Goal: Task Accomplishment & Management: Complete application form

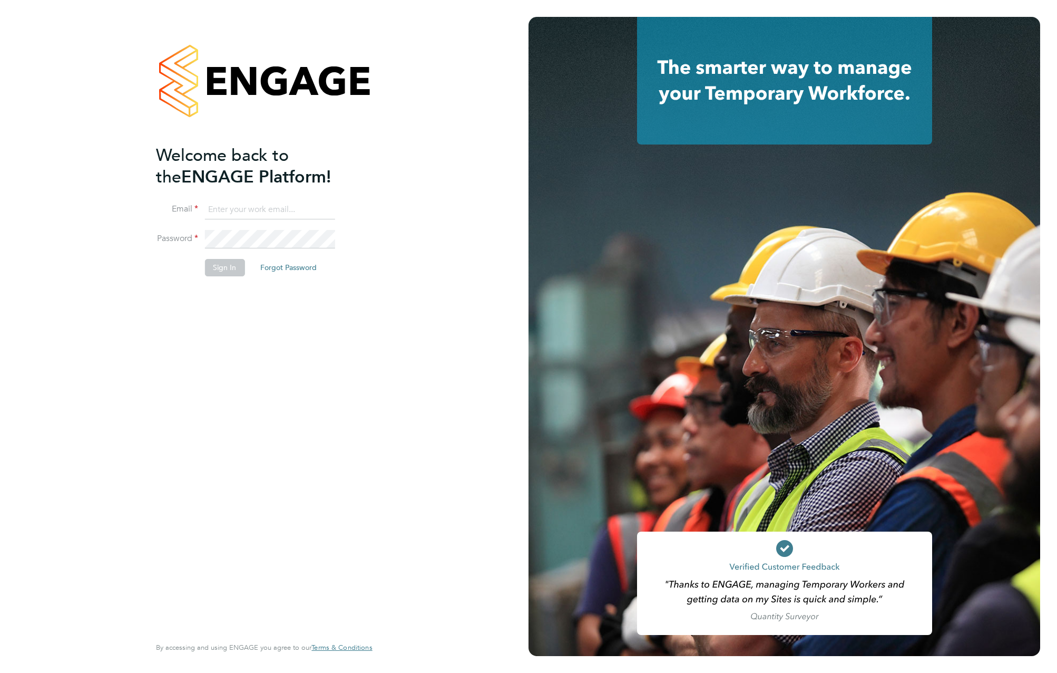
type input "olly.kitchener@vistry.co.uk"
click at [249, 214] on input "olly.kitchener@vistry.co.uk" at bounding box center [270, 209] width 130 height 19
click at [216, 268] on button "Sign In" at bounding box center [225, 267] width 40 height 17
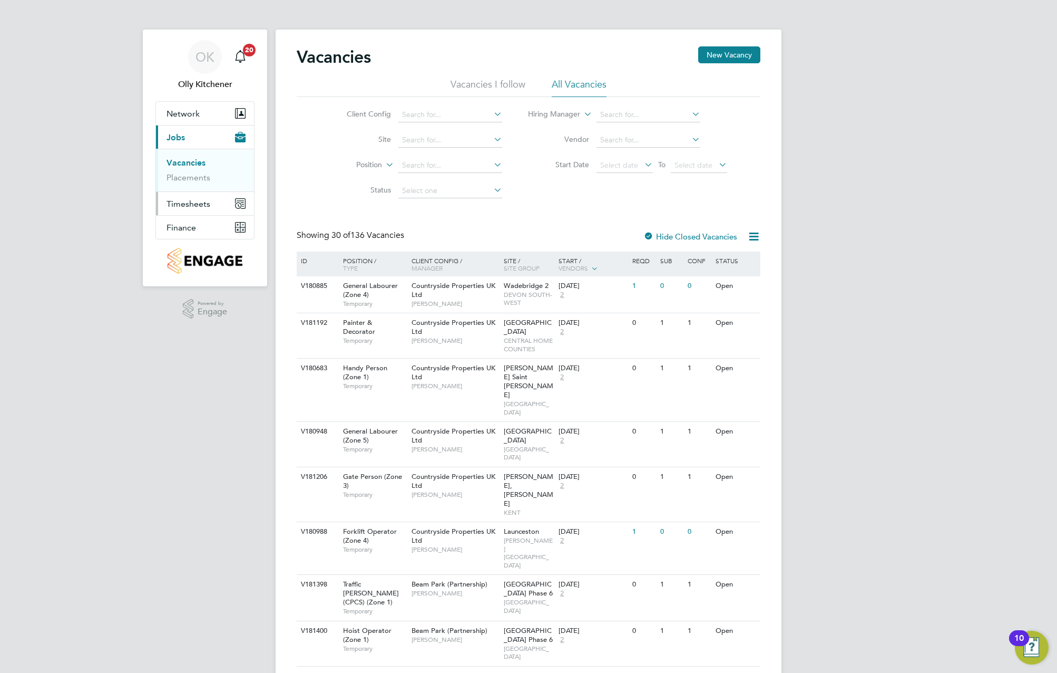
click at [193, 205] on span "Timesheets" at bounding box center [189, 204] width 44 height 10
click at [197, 189] on link "Timesheets" at bounding box center [189, 186] width 44 height 10
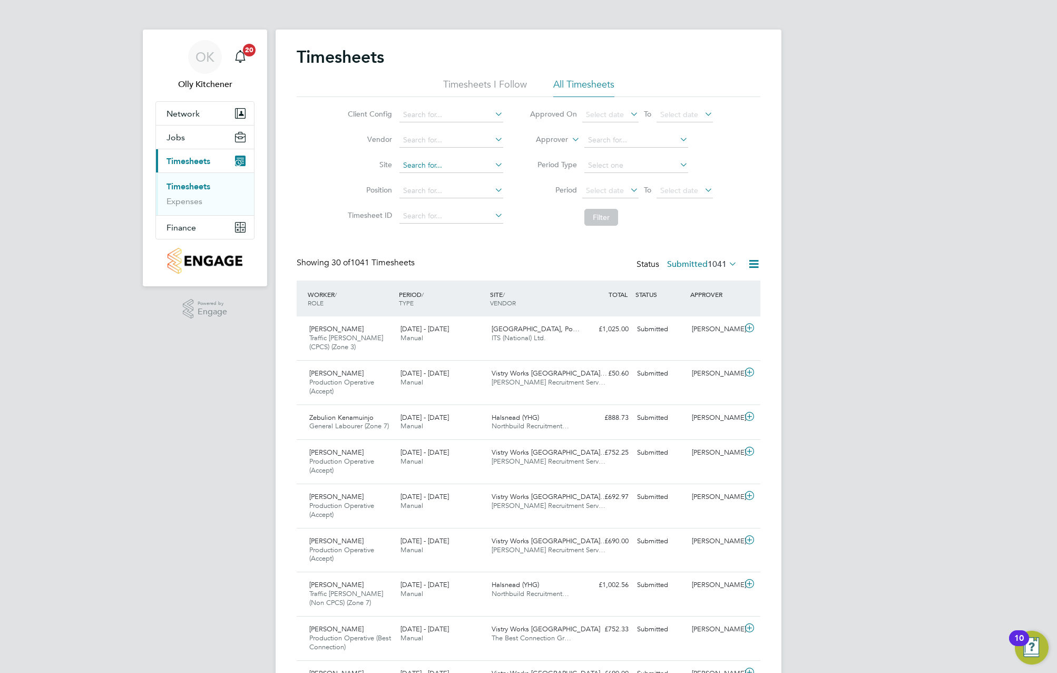
click at [420, 167] on input at bounding box center [452, 165] width 104 height 15
click at [457, 173] on li "[GEOGRAPHIC_DATA] , [GEOGRAPHIC_DATA]" at bounding box center [455, 179] width 113 height 14
type input "[GEOGRAPHIC_DATA], [GEOGRAPHIC_DATA]"
click at [595, 212] on button "Filter" at bounding box center [602, 217] width 34 height 17
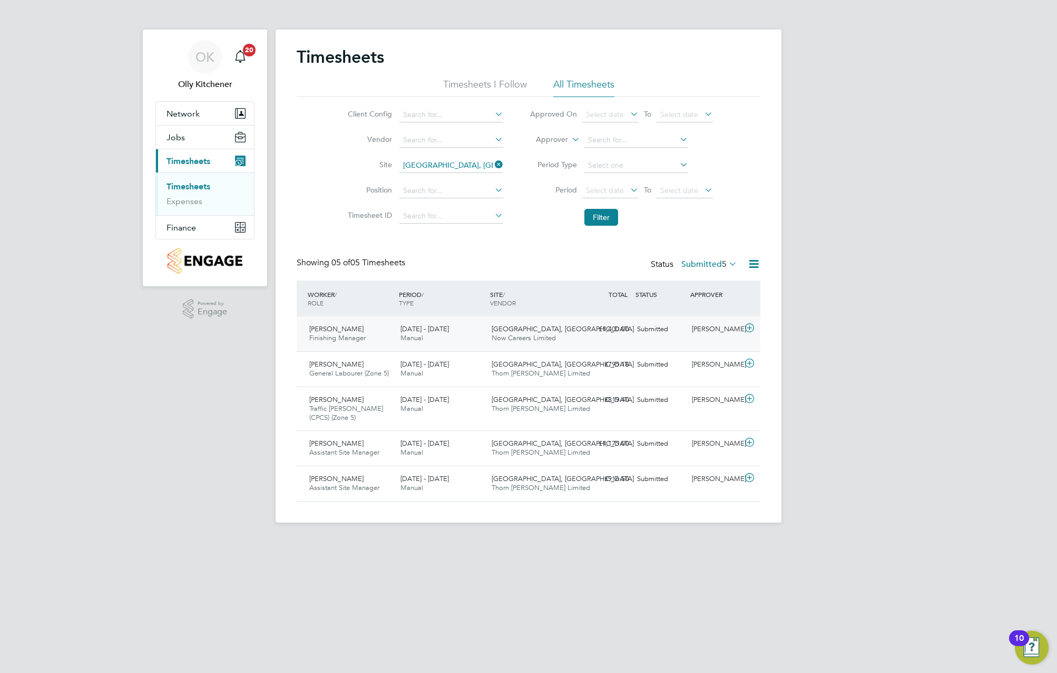
click at [760, 327] on div at bounding box center [751, 329] width 18 height 17
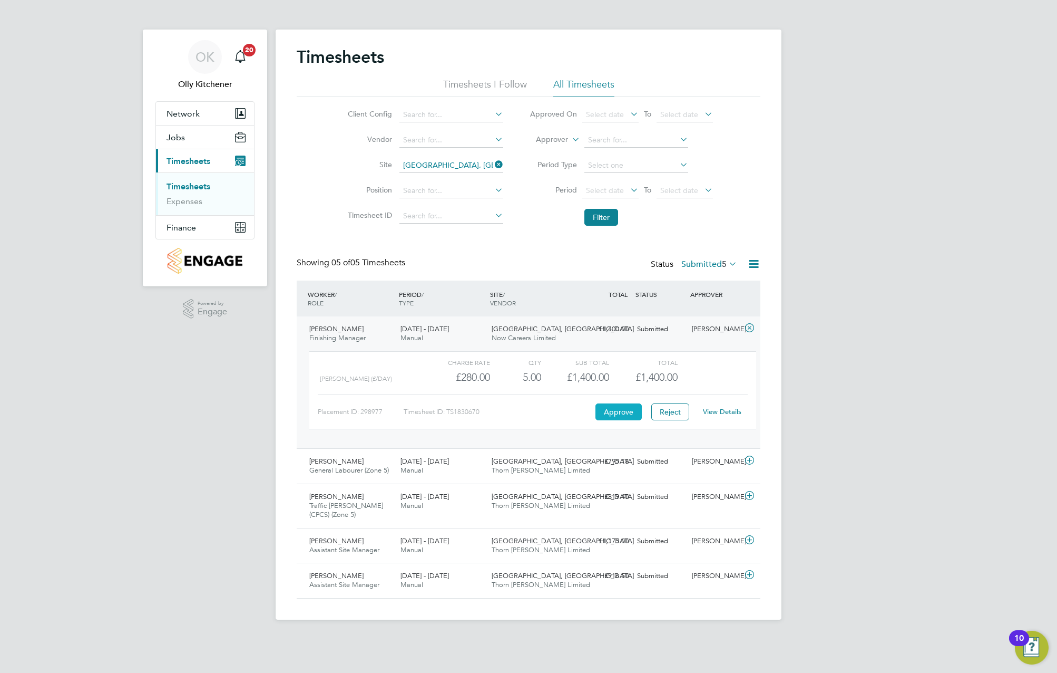
click at [605, 410] on button "Approve" at bounding box center [619, 411] width 46 height 17
click at [899, 98] on div "OK Olly Kitchener Notifications 20 Applications: Network Team Members Sites Wor…" at bounding box center [528, 318] width 1057 height 636
drag, startPoint x: 947, startPoint y: 413, endPoint x: 939, endPoint y: 407, distance: 9.7
click at [947, 413] on div "OK Olly Kitchener Notifications 20 Applications: Network Team Members Sites Wor…" at bounding box center [528, 318] width 1057 height 636
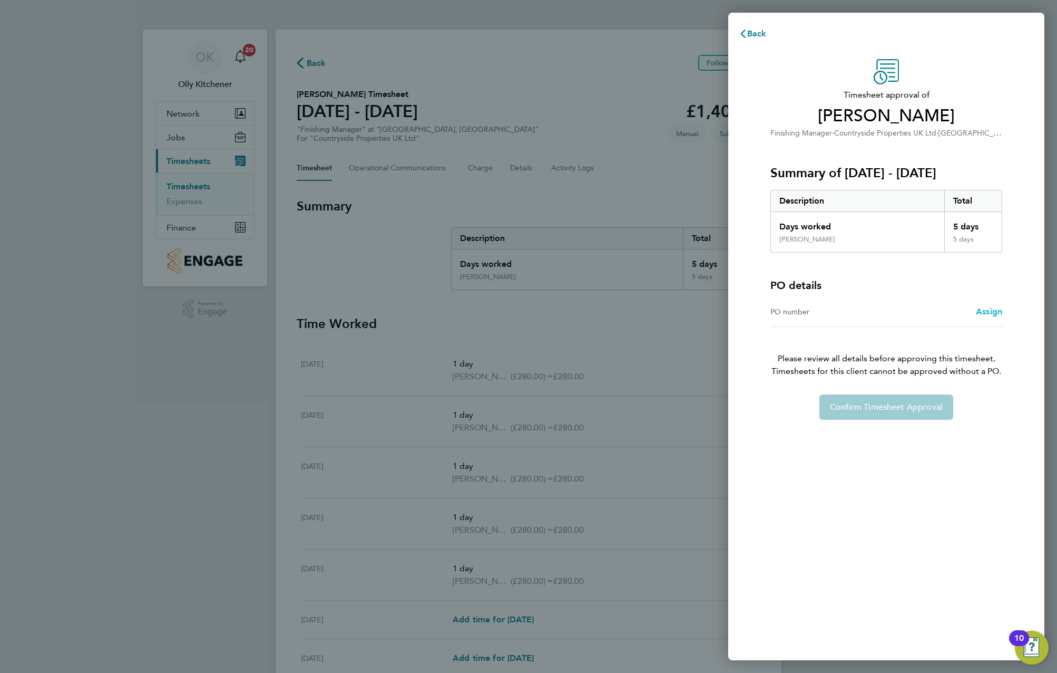
click at [990, 312] on span "Assign" at bounding box center [989, 311] width 26 height 10
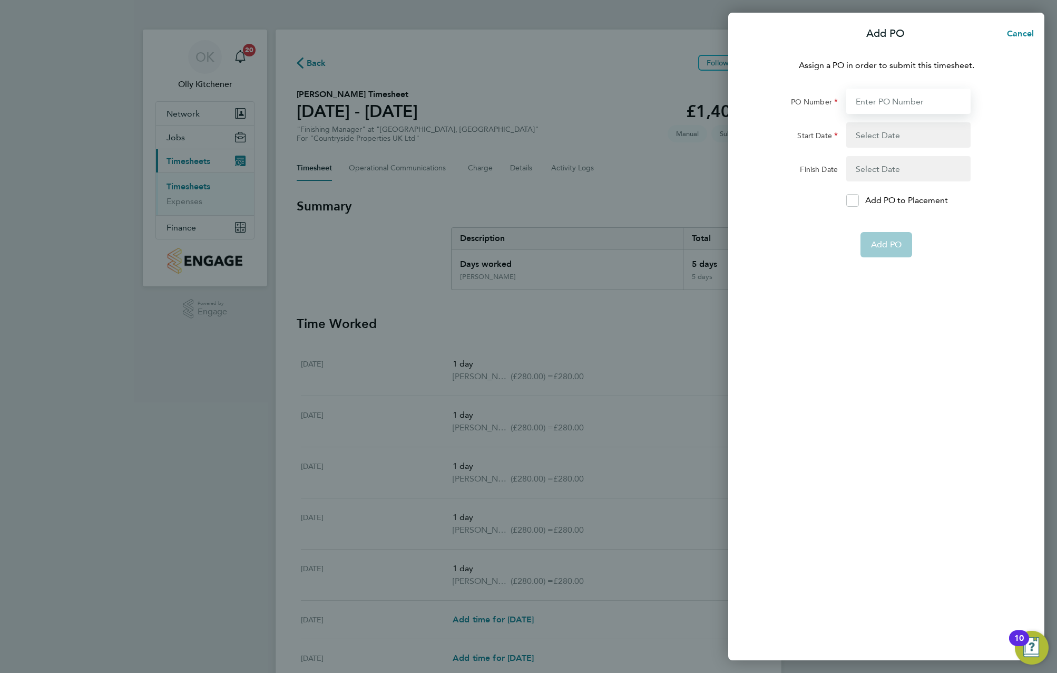
click at [872, 103] on input "PO Number" at bounding box center [909, 101] width 124 height 25
type input "BNRED"
type input "15 Sep 25"
type input "21 Sep 25"
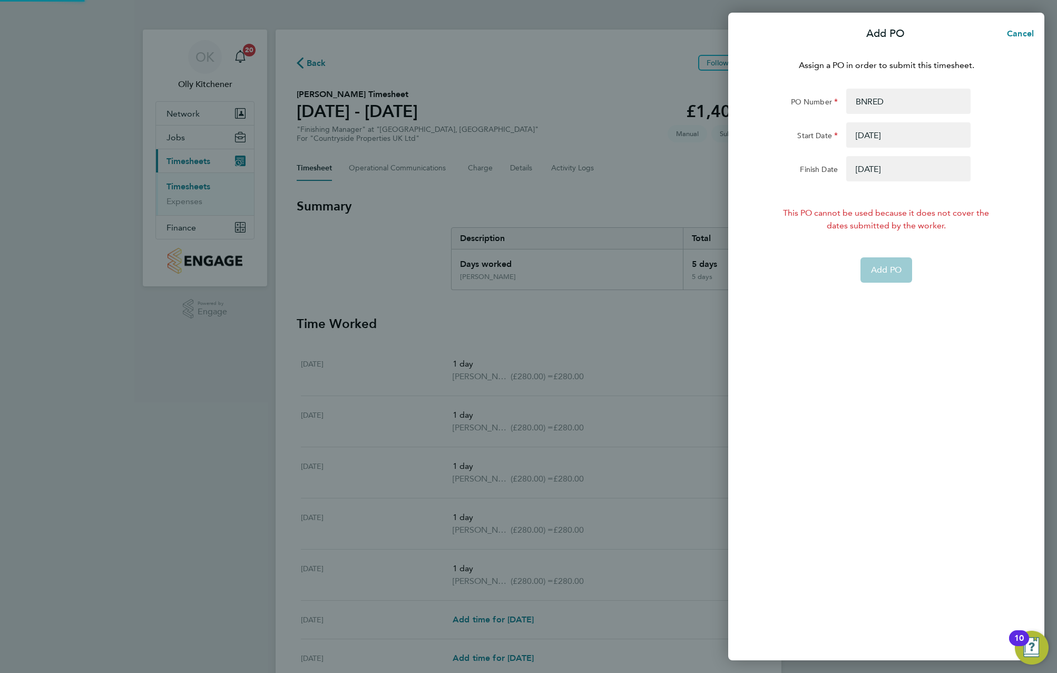
click at [886, 128] on button "button" at bounding box center [909, 134] width 124 height 25
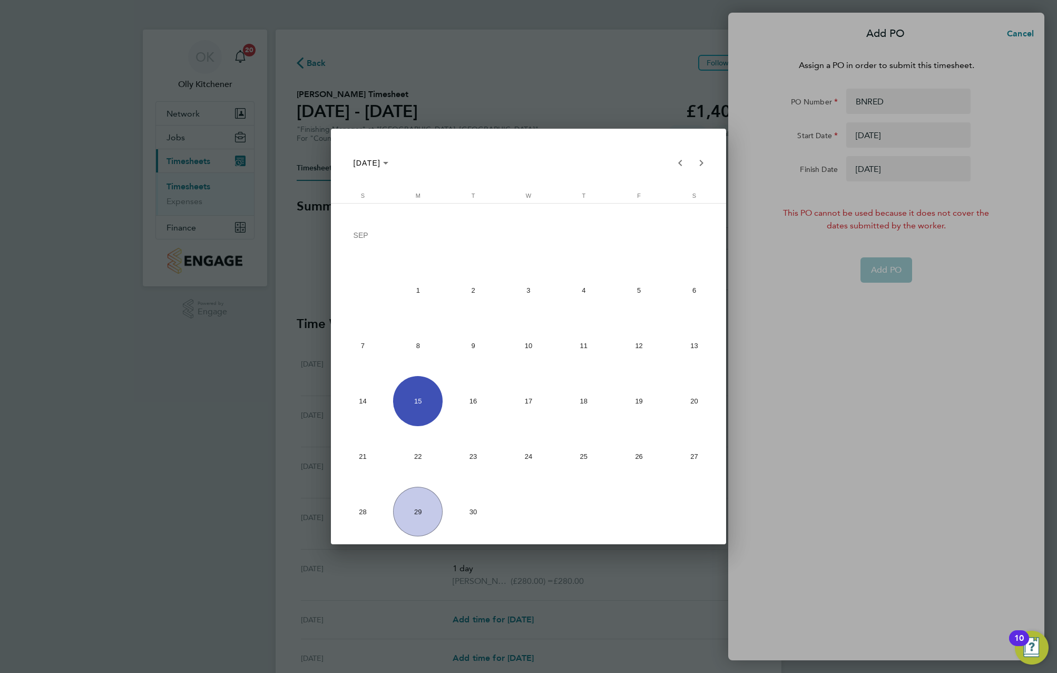
click at [396, 459] on span "22" at bounding box center [418, 456] width 50 height 50
type input "22 Sep 25"
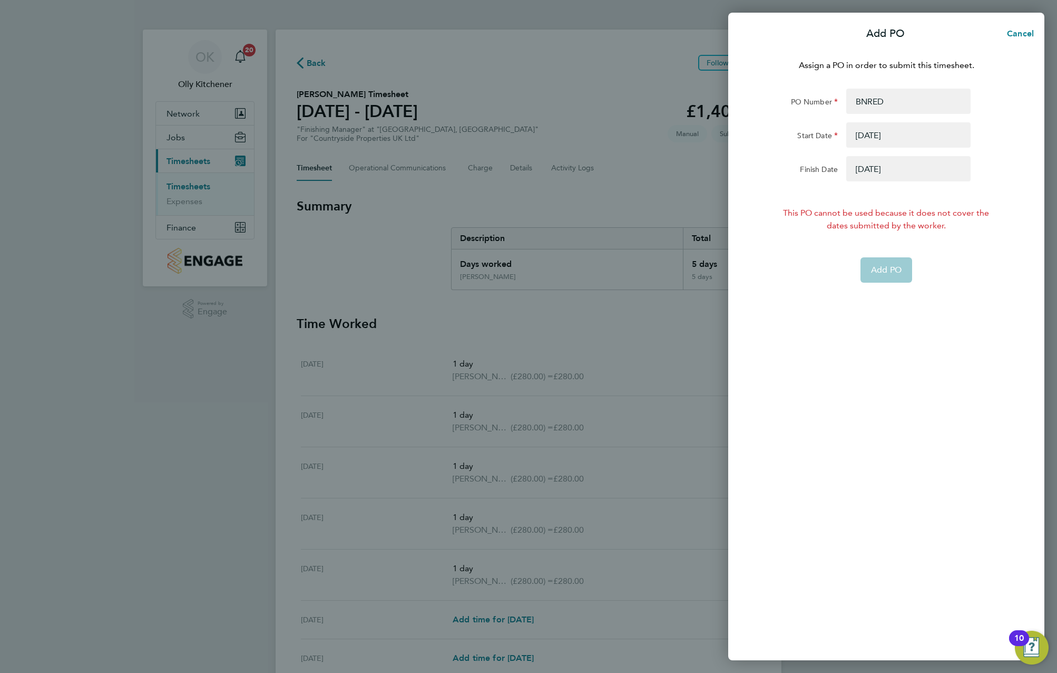
click at [918, 166] on button "button" at bounding box center [909, 168] width 124 height 25
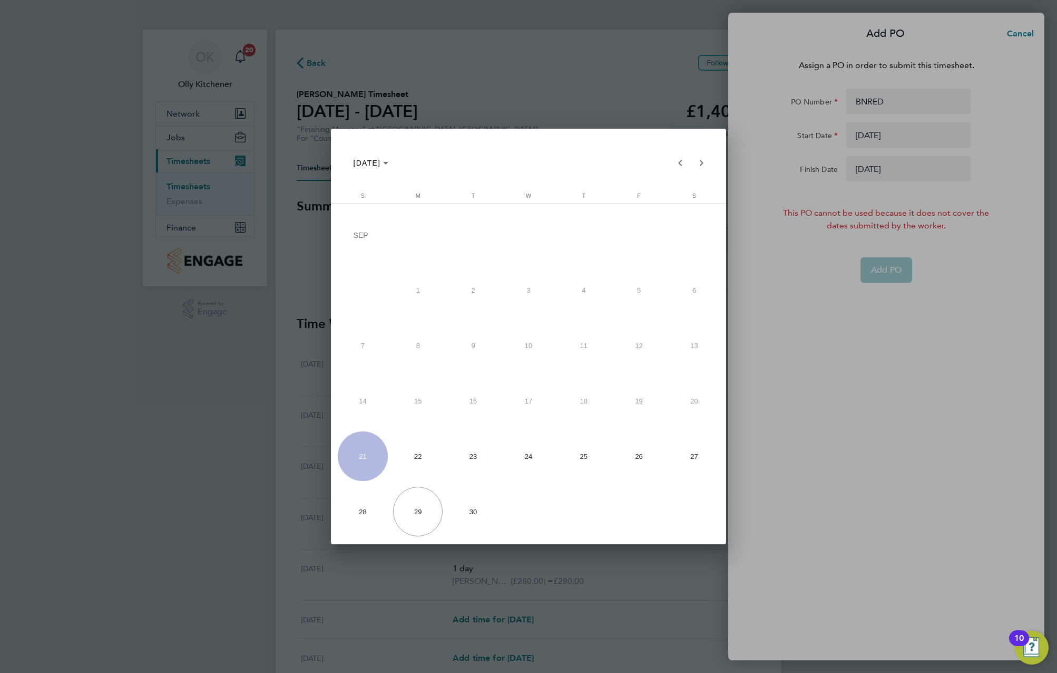
click at [665, 448] on button "26" at bounding box center [638, 456] width 55 height 55
type input "26 Sep 25"
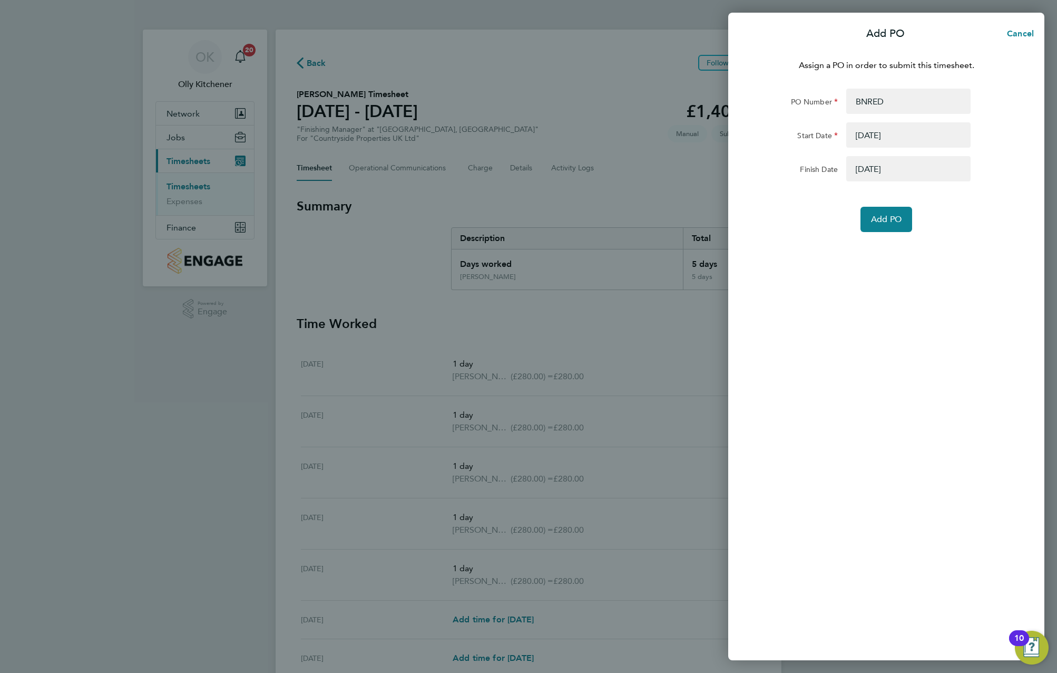
click at [896, 138] on button "button" at bounding box center [909, 134] width 124 height 25
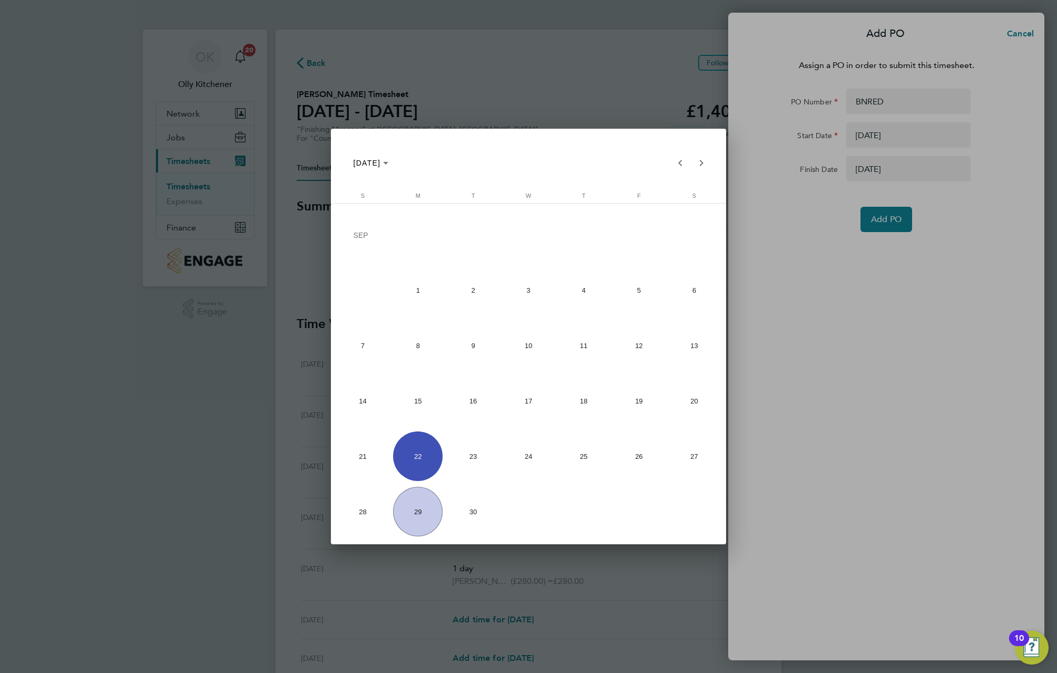
click at [896, 138] on div at bounding box center [528, 336] width 1057 height 673
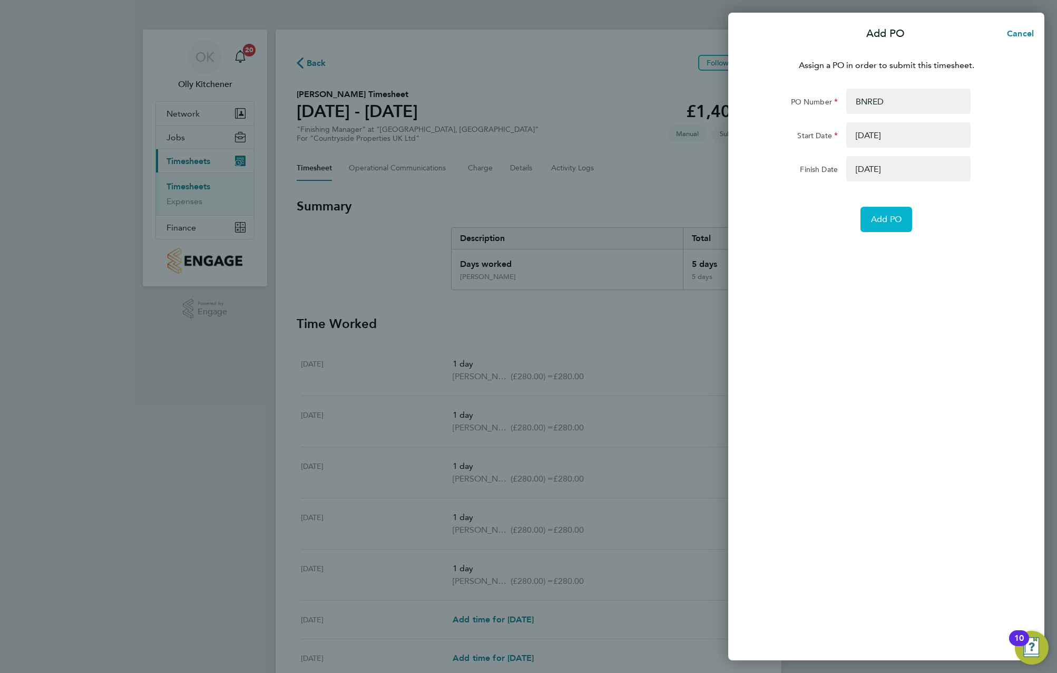
click at [879, 226] on button "Add PO" at bounding box center [887, 219] width 52 height 25
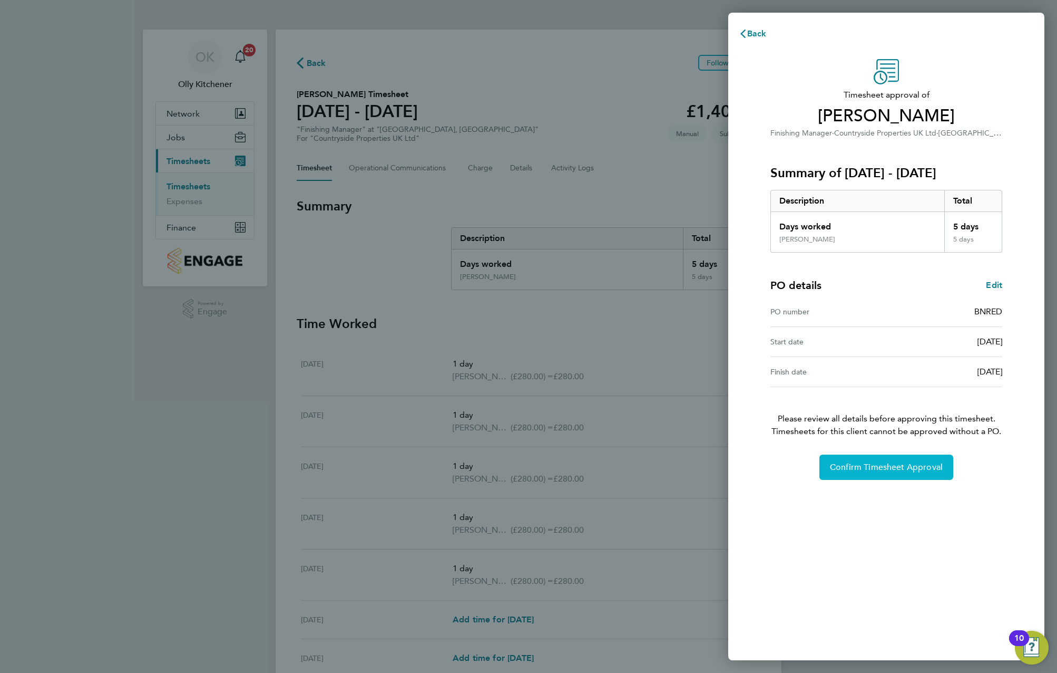
click at [883, 473] on button "Confirm Timesheet Approval" at bounding box center [887, 466] width 134 height 25
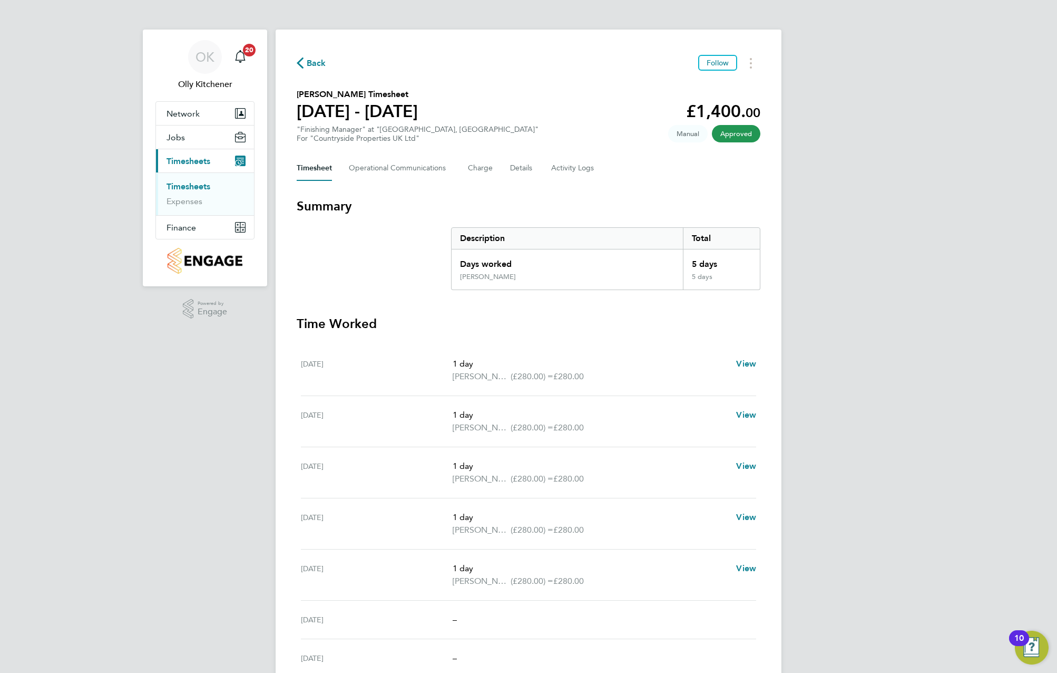
click at [192, 190] on link "Timesheets" at bounding box center [189, 186] width 44 height 10
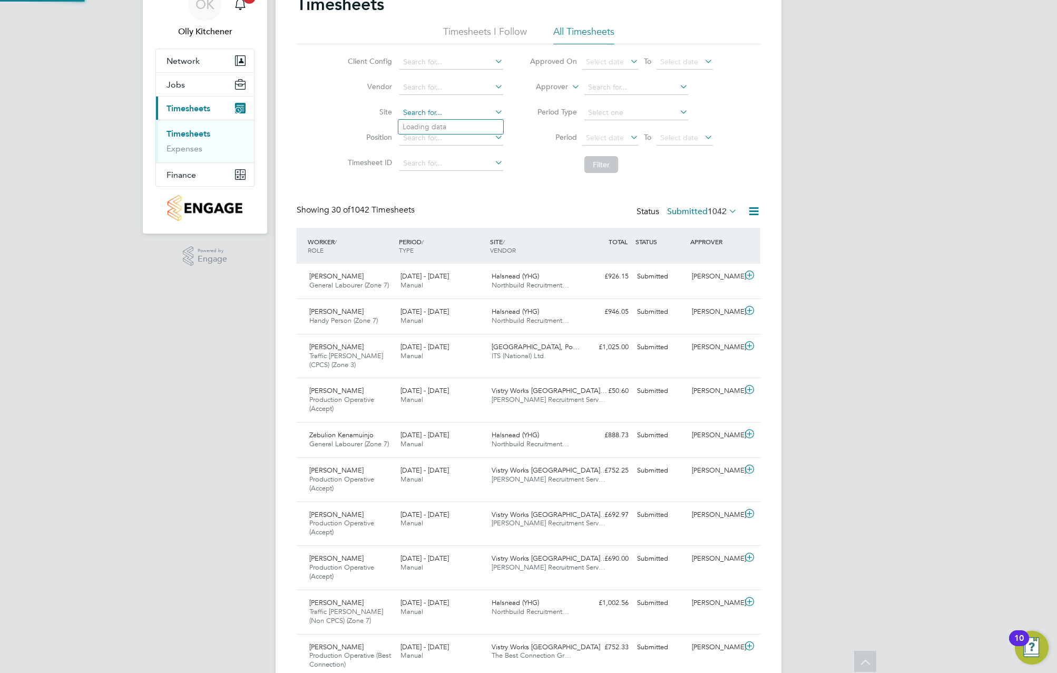
click at [459, 115] on input at bounding box center [452, 112] width 104 height 15
click at [448, 126] on li "Redh ill, Telford" at bounding box center [454, 127] width 111 height 14
type input "[GEOGRAPHIC_DATA], [GEOGRAPHIC_DATA]"
click at [619, 172] on li "Filter" at bounding box center [622, 164] width 210 height 27
click at [613, 166] on button "Filter" at bounding box center [602, 164] width 34 height 17
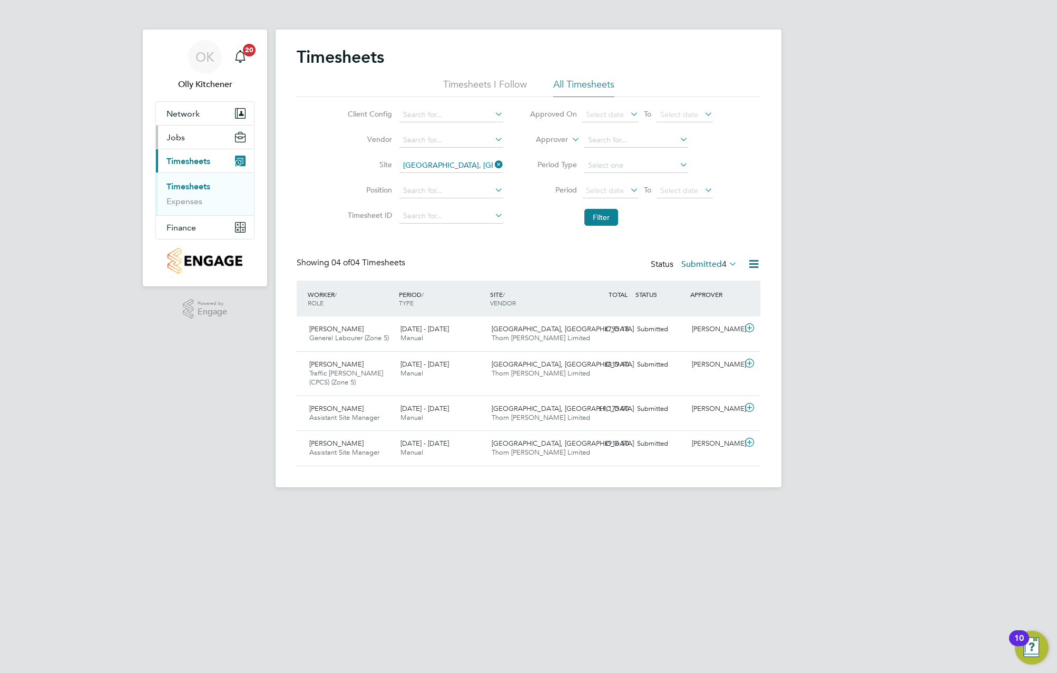
drag, startPoint x: 179, startPoint y: 142, endPoint x: 183, endPoint y: 147, distance: 7.1
click at [179, 142] on span "Jobs" at bounding box center [176, 137] width 18 height 10
click at [187, 160] on link "Vacancies" at bounding box center [185, 163] width 37 height 10
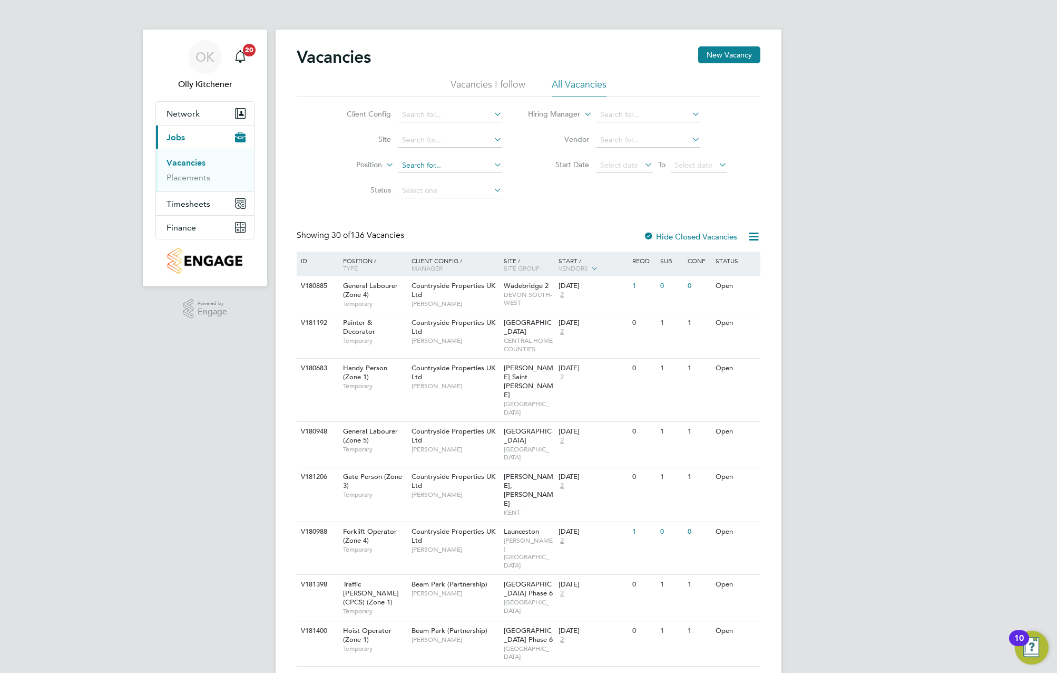
click at [439, 162] on input at bounding box center [451, 165] width 104 height 15
click at [443, 142] on input at bounding box center [451, 140] width 104 height 15
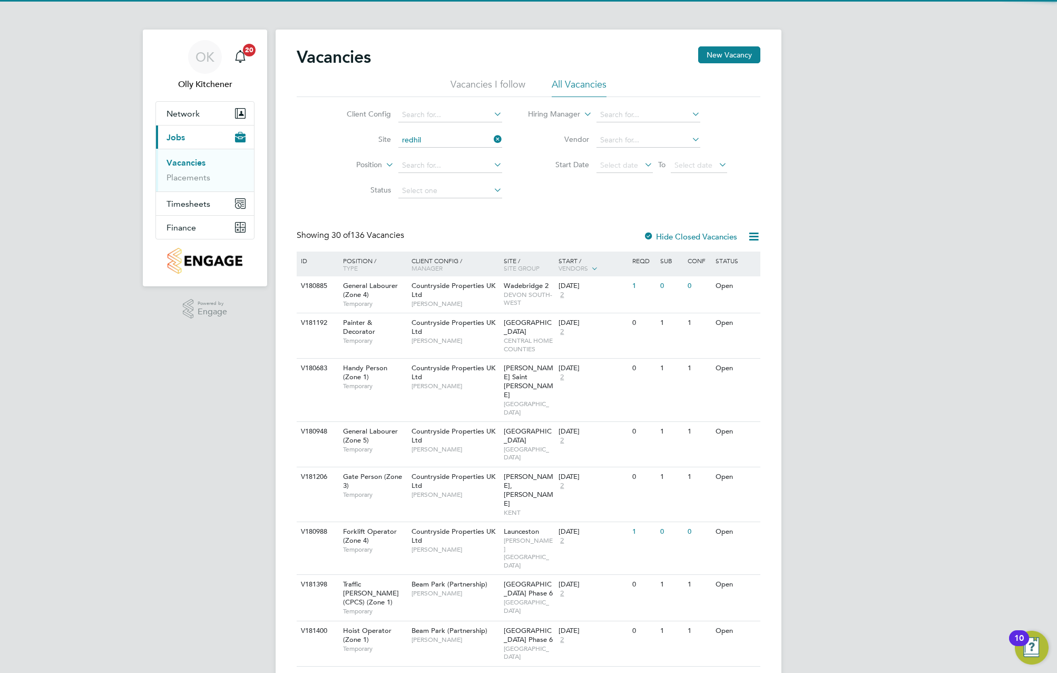
click at [425, 150] on li "Redhil l, Telford" at bounding box center [453, 155] width 112 height 14
type input "[GEOGRAPHIC_DATA], [GEOGRAPHIC_DATA]"
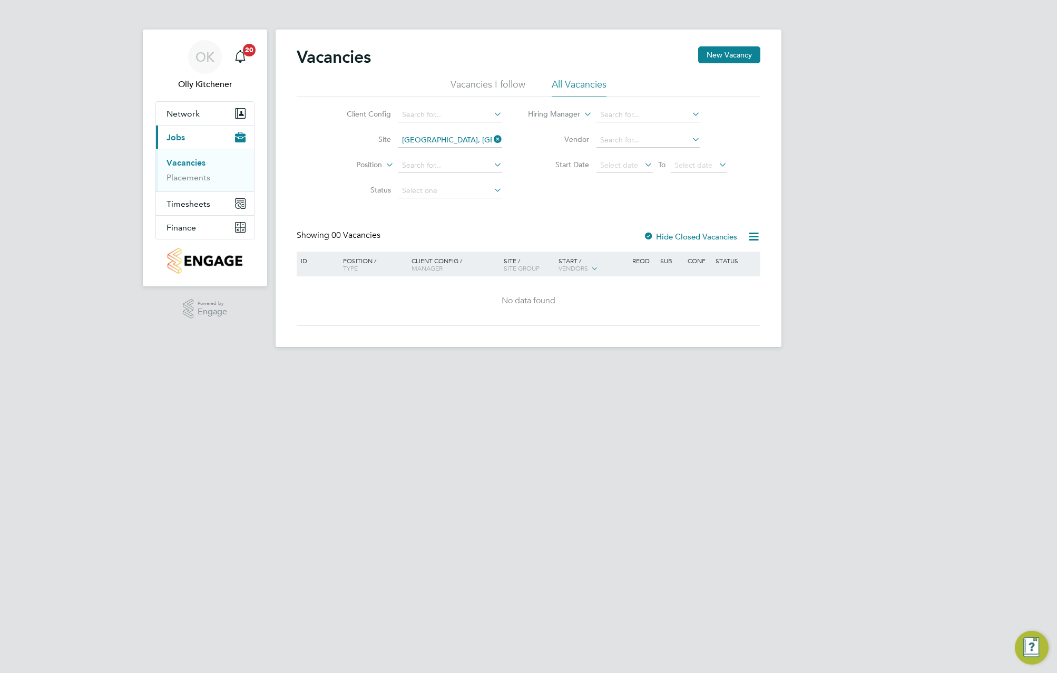
click at [546, 182] on div "Client Config Site Redhill, Telford Position Status Hiring Manager Vendor Start…" at bounding box center [529, 150] width 464 height 106
click at [744, 53] on button "New Vacancy" at bounding box center [729, 54] width 62 height 17
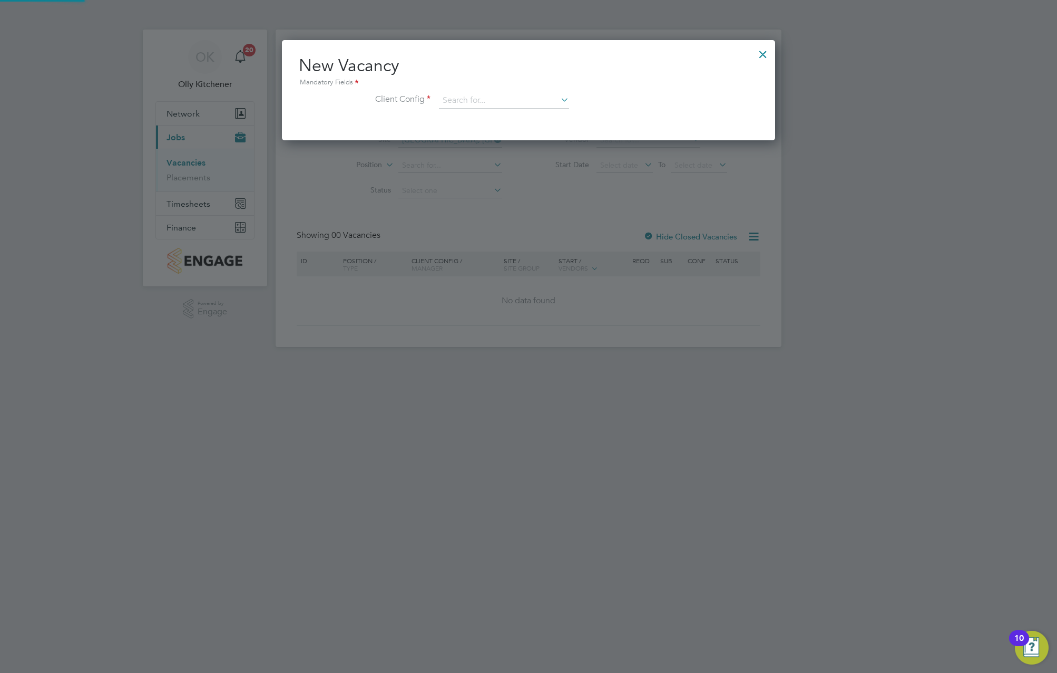
scroll to position [100, 494]
click at [530, 94] on input at bounding box center [504, 101] width 130 height 16
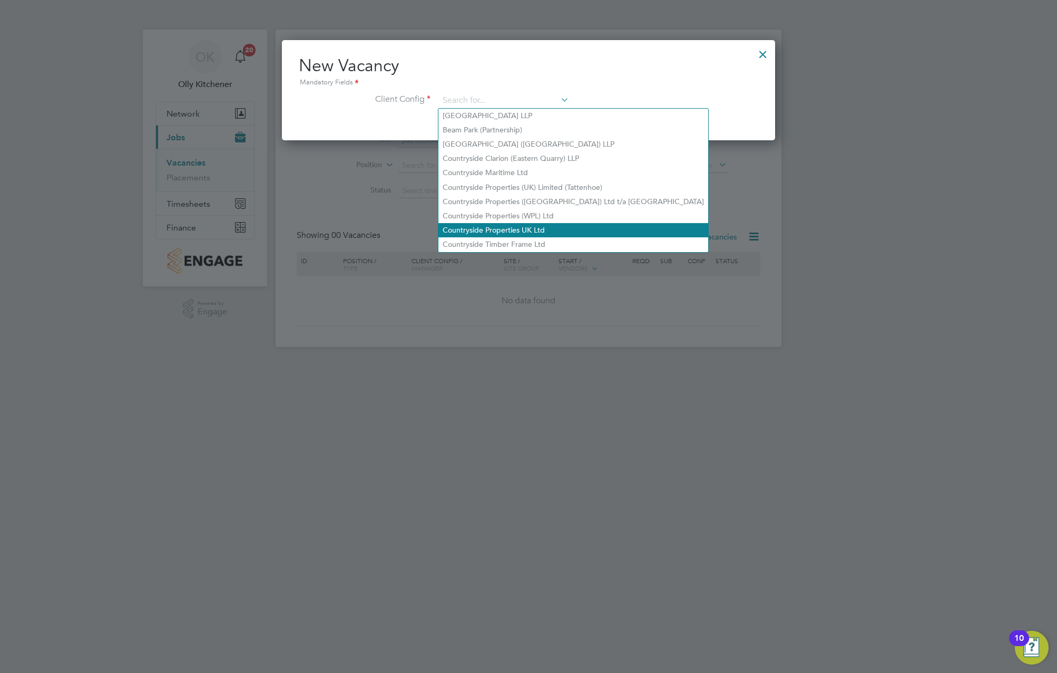
click at [523, 225] on li "Countryside Properties UK Ltd" at bounding box center [574, 230] width 270 height 14
type input "Countryside Properties UK Ltd"
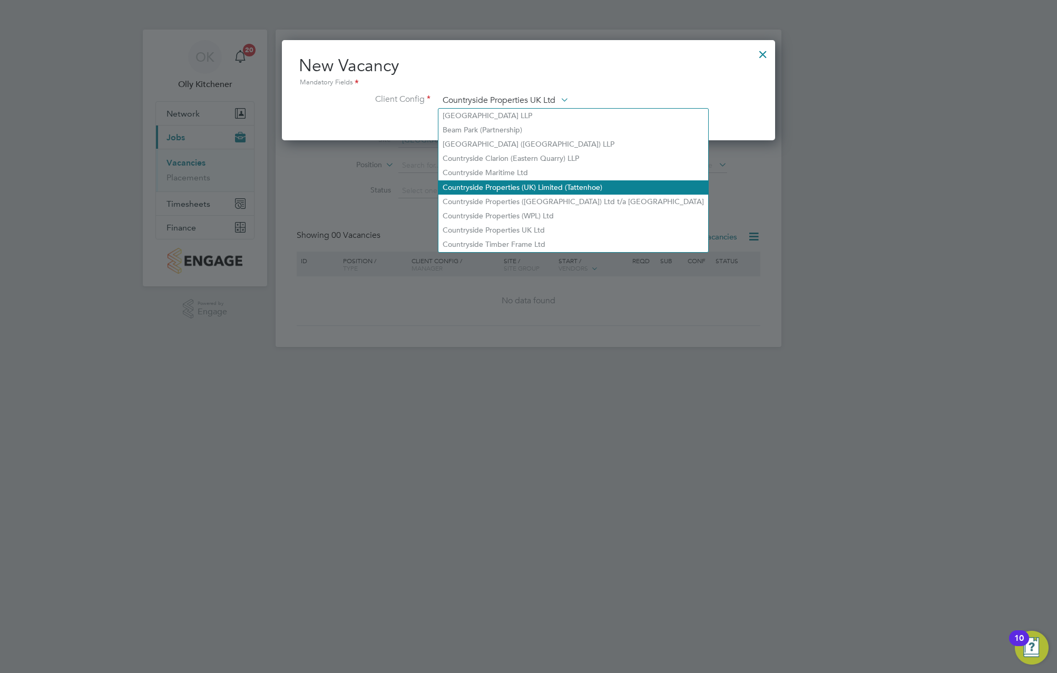
scroll to position [177, 494]
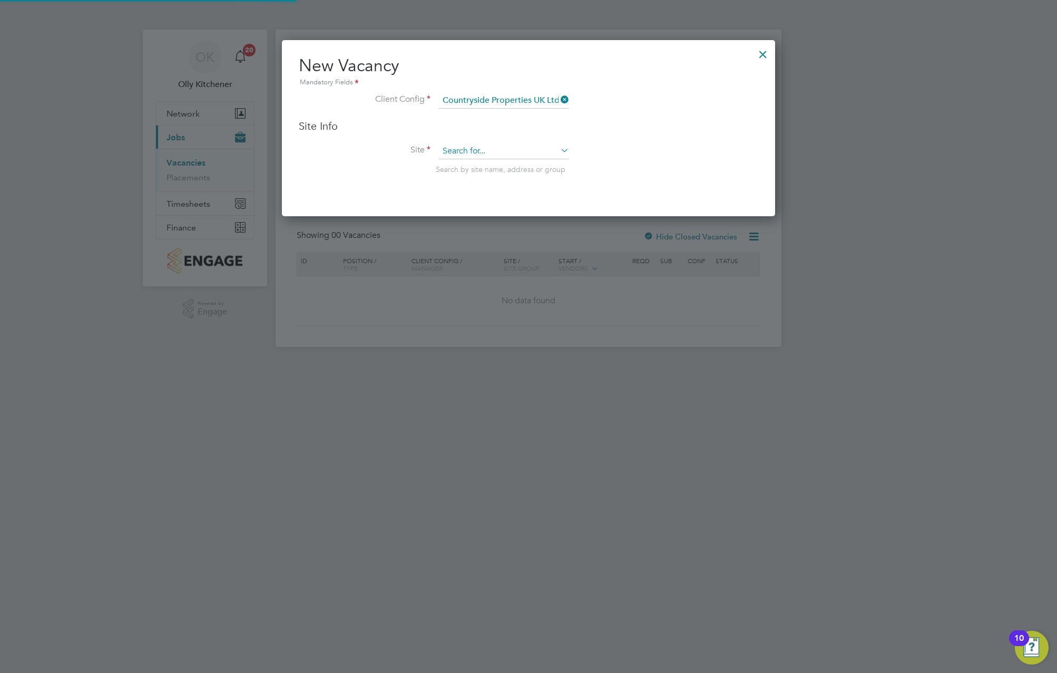
click at [489, 154] on input at bounding box center [504, 151] width 130 height 16
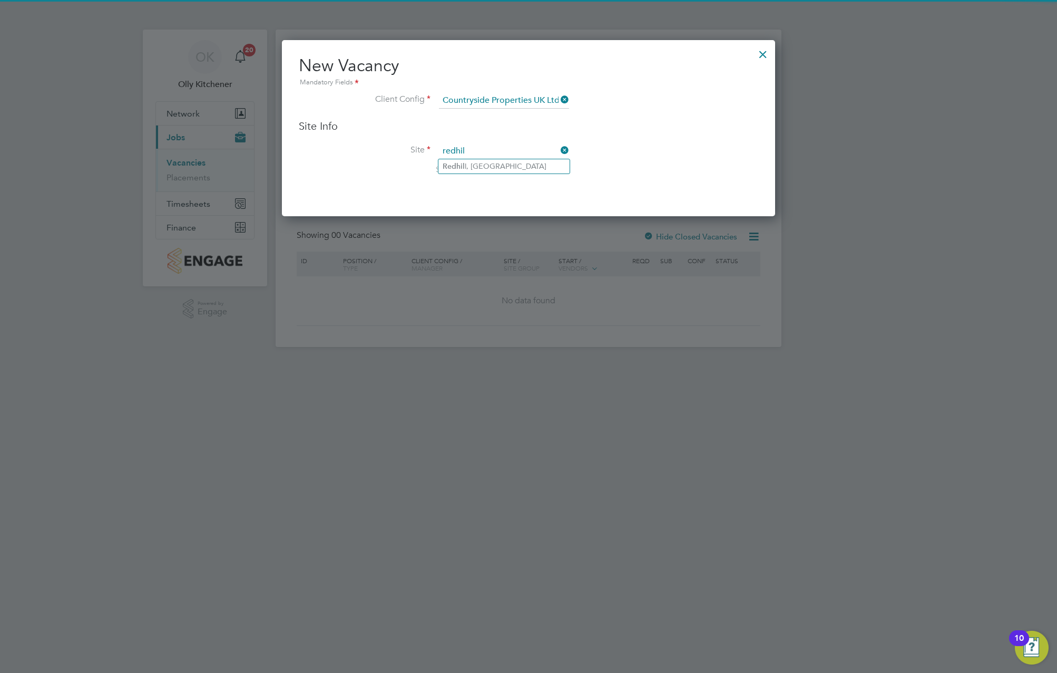
click at [496, 158] on input "redhil" at bounding box center [504, 151] width 130 height 16
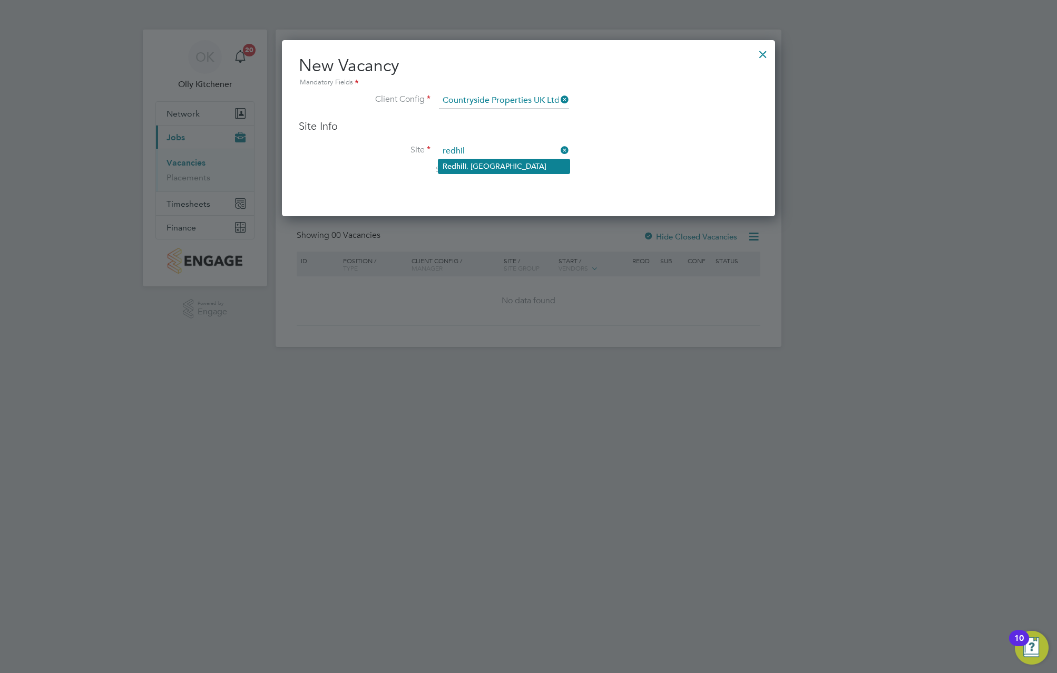
click at [512, 170] on li "Redhil l, Telford" at bounding box center [504, 166] width 131 height 14
type input "[GEOGRAPHIC_DATA], [GEOGRAPHIC_DATA]"
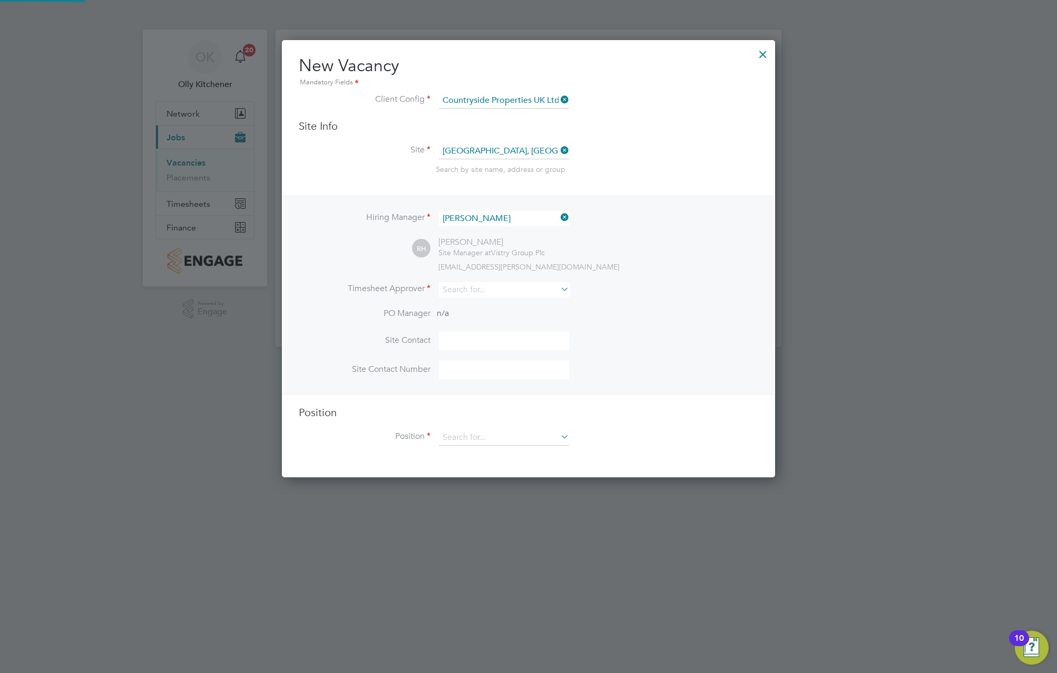
scroll to position [438, 494]
click at [559, 219] on icon at bounding box center [559, 217] width 0 height 15
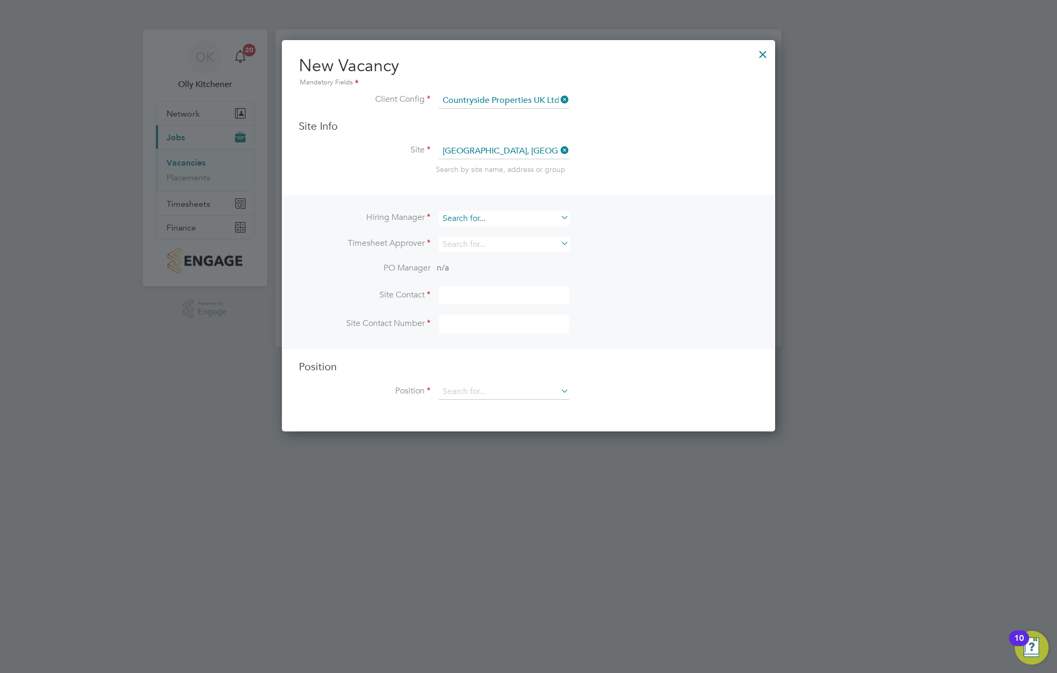
scroll to position [392, 494]
click at [528, 217] on input at bounding box center [504, 218] width 130 height 15
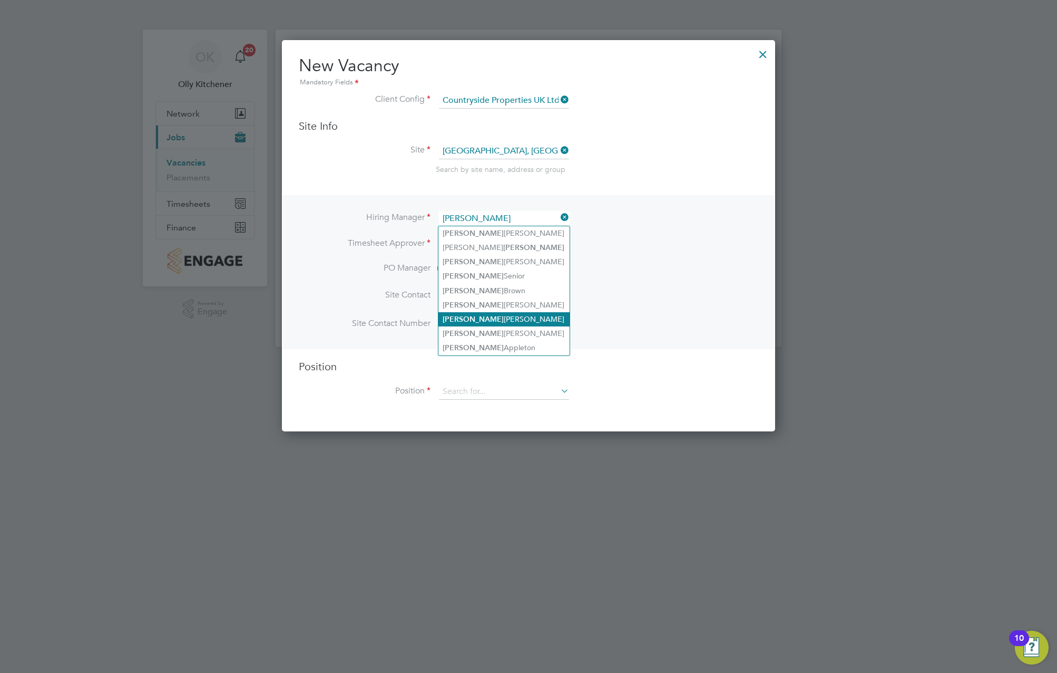
click at [499, 314] on li "Craig Kennedy" at bounding box center [504, 319] width 131 height 14
type input "Craig Kennedy"
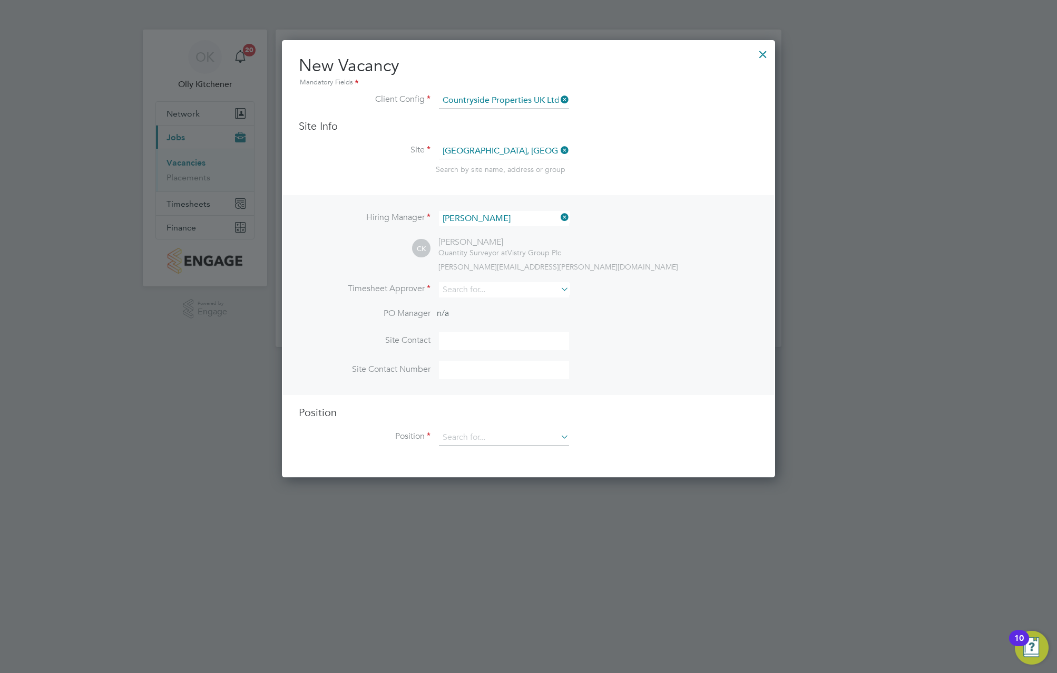
scroll to position [438, 494]
click at [648, 294] on li "Timesheet Approver" at bounding box center [529, 295] width 460 height 26
click at [465, 343] on input at bounding box center [504, 341] width 130 height 18
click at [505, 437] on input at bounding box center [504, 438] width 130 height 16
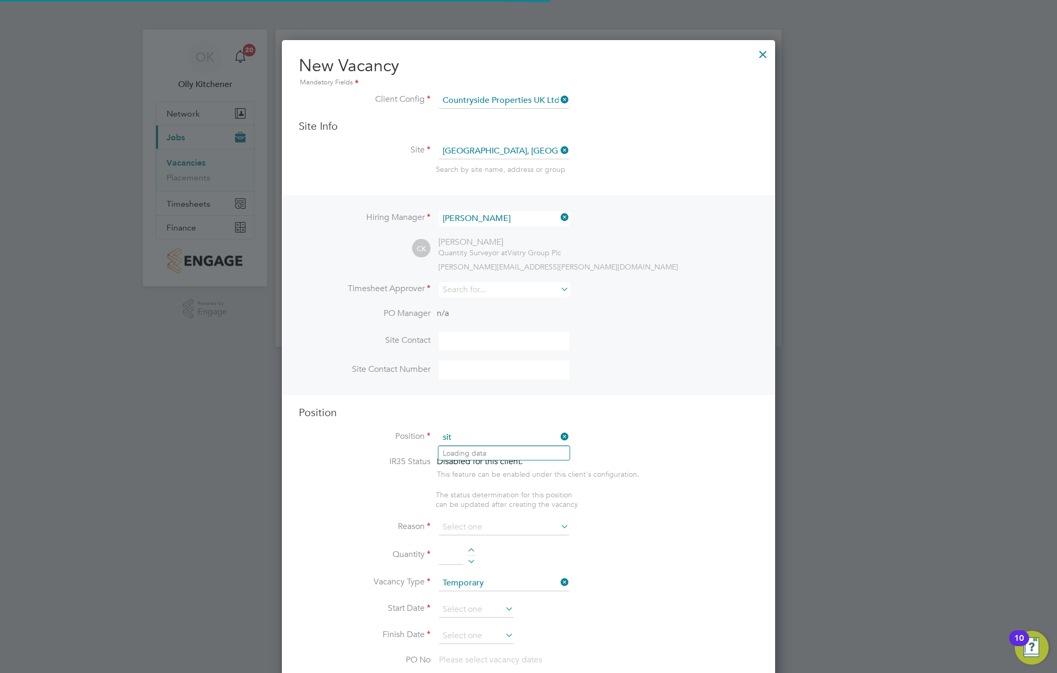
scroll to position [1469, 494]
click at [509, 481] on li "Site Manager" at bounding box center [504, 481] width 131 height 14
type input "Site Manager"
type textarea "• Ensures that works are carried out in accordance with the contract informatio…"
click at [625, 489] on li "IR35 Status Disabled for this client. This feature can be enabled under this cl…" at bounding box center [529, 473] width 460 height 34
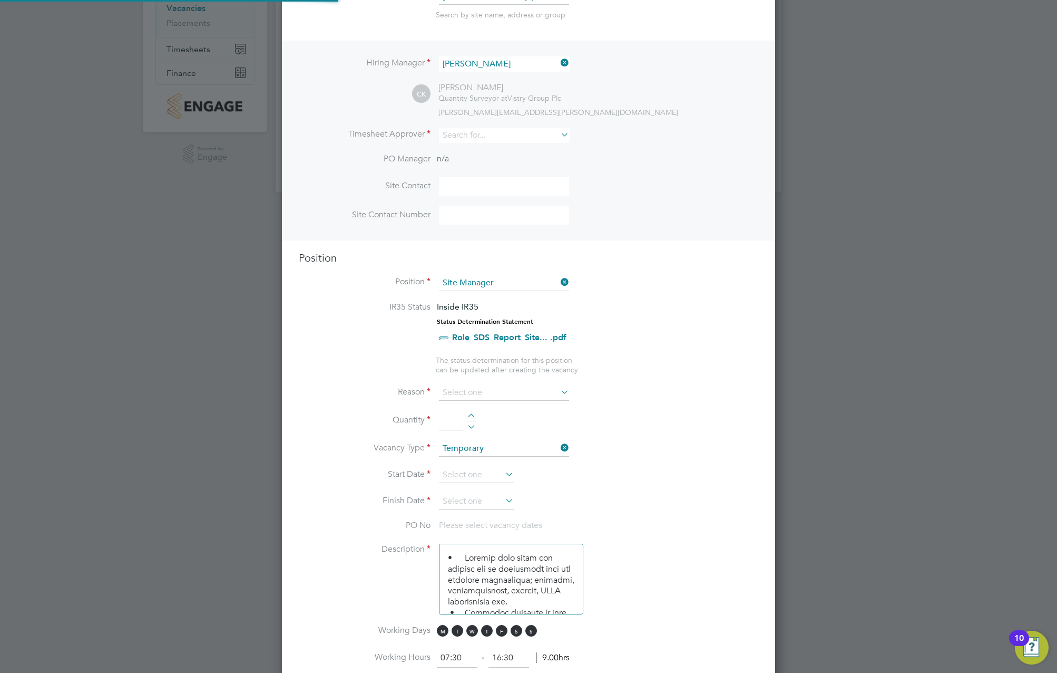
scroll to position [158, 0]
click at [483, 386] on input at bounding box center [504, 389] width 130 height 16
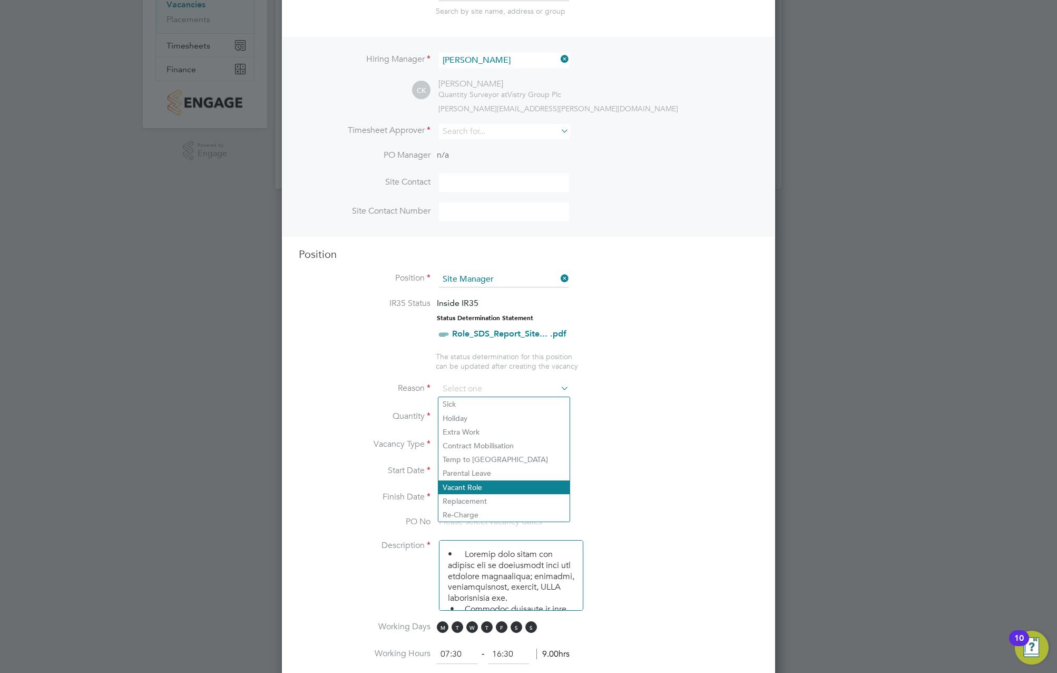
click at [493, 482] on li "Vacant Role" at bounding box center [504, 487] width 131 height 14
type input "Vacant Role"
click at [701, 462] on li "Vacancy Type Temporary" at bounding box center [529, 450] width 460 height 26
click at [467, 406] on li "Reason Vacant Role" at bounding box center [529, 394] width 460 height 26
click at [475, 413] on div at bounding box center [471, 413] width 9 height 7
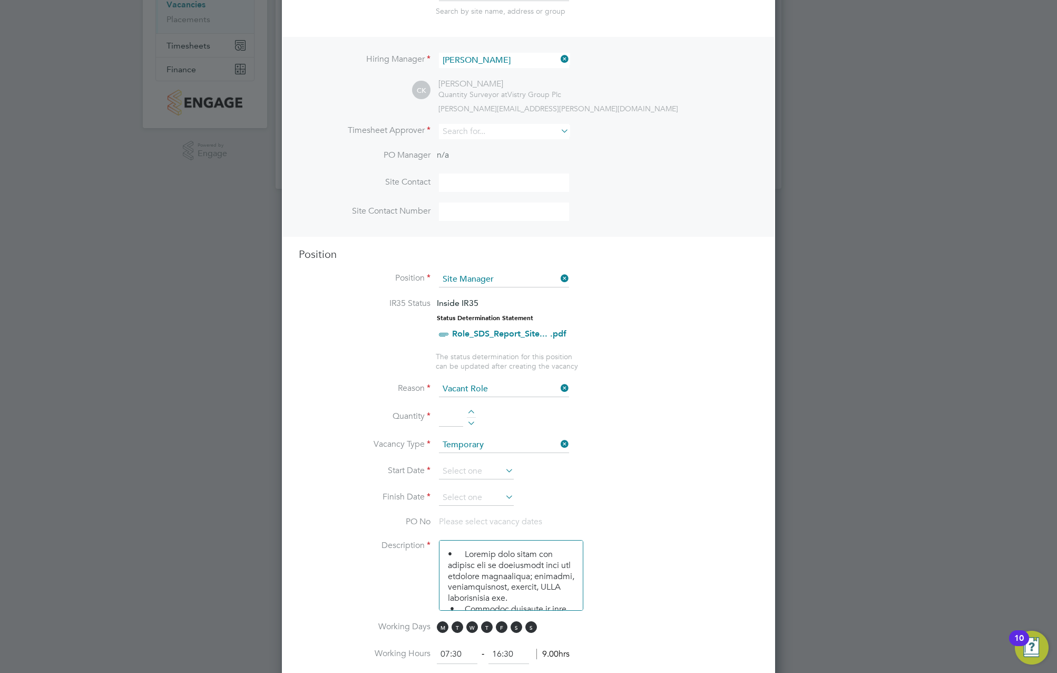
type input "1"
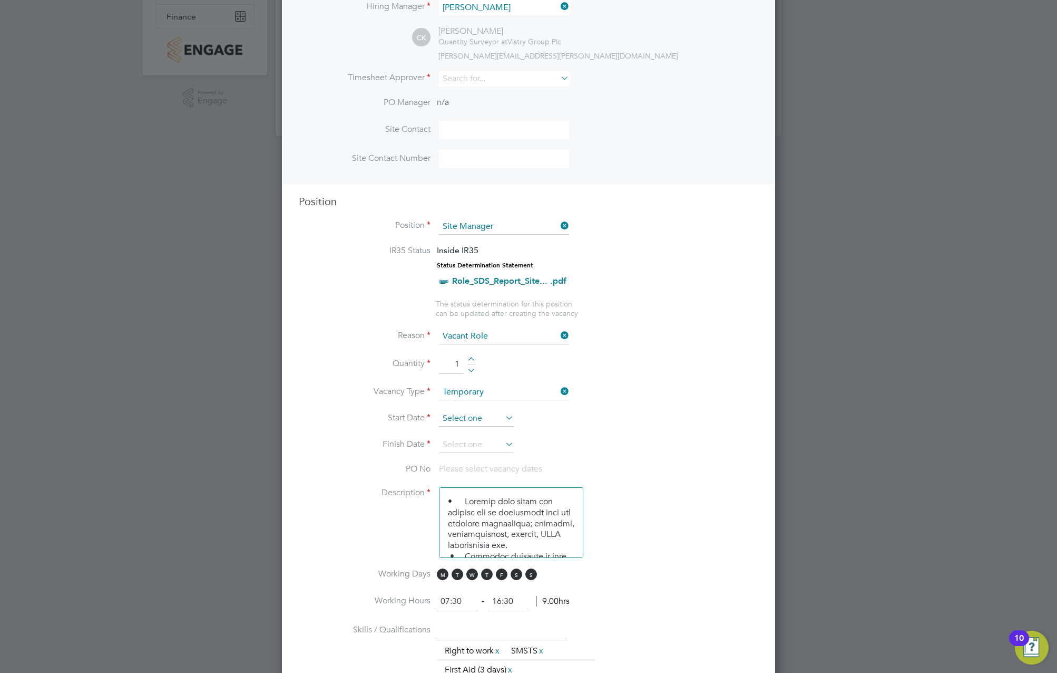
click at [478, 419] on input at bounding box center [476, 419] width 75 height 16
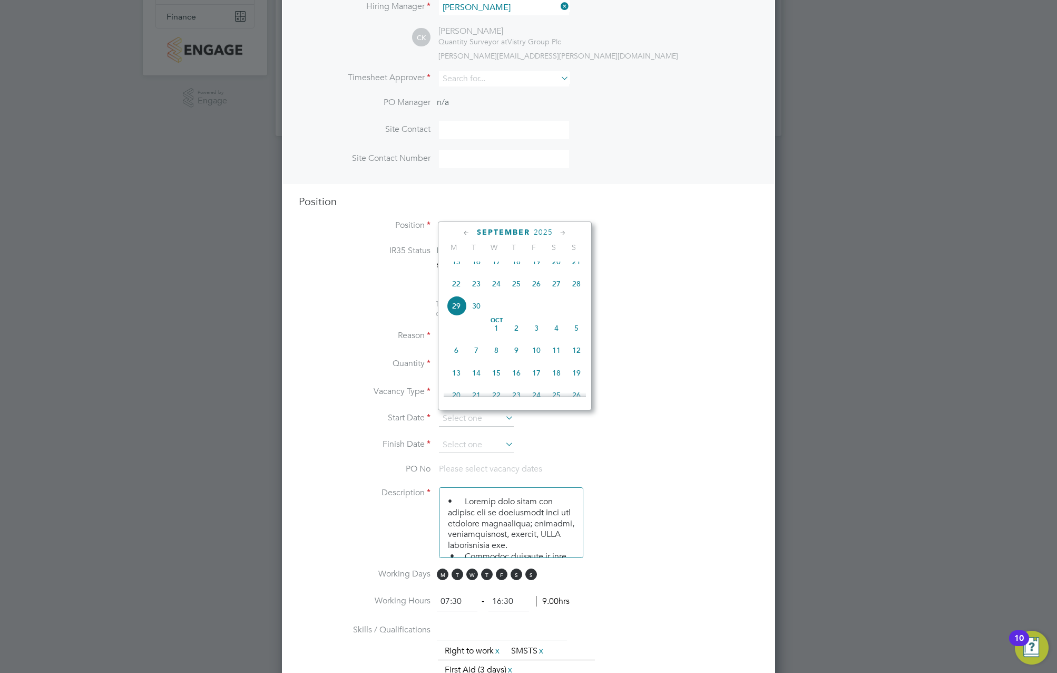
click at [477, 289] on span "23" at bounding box center [477, 284] width 20 height 20
type input "23 Sep 2025"
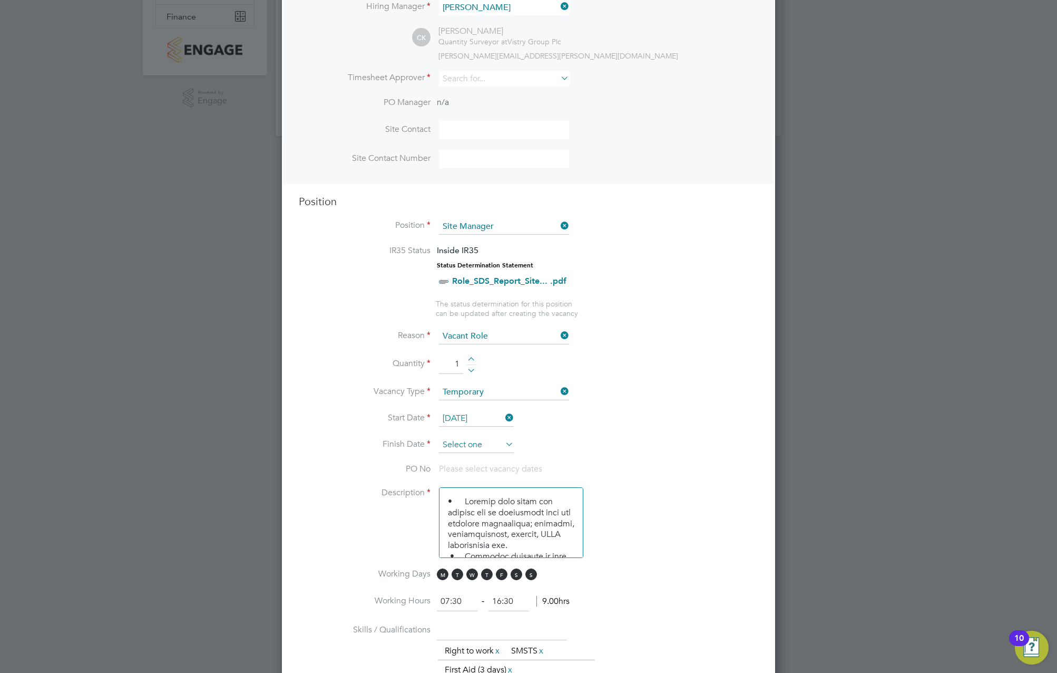
click at [480, 448] on input at bounding box center [476, 445] width 75 height 16
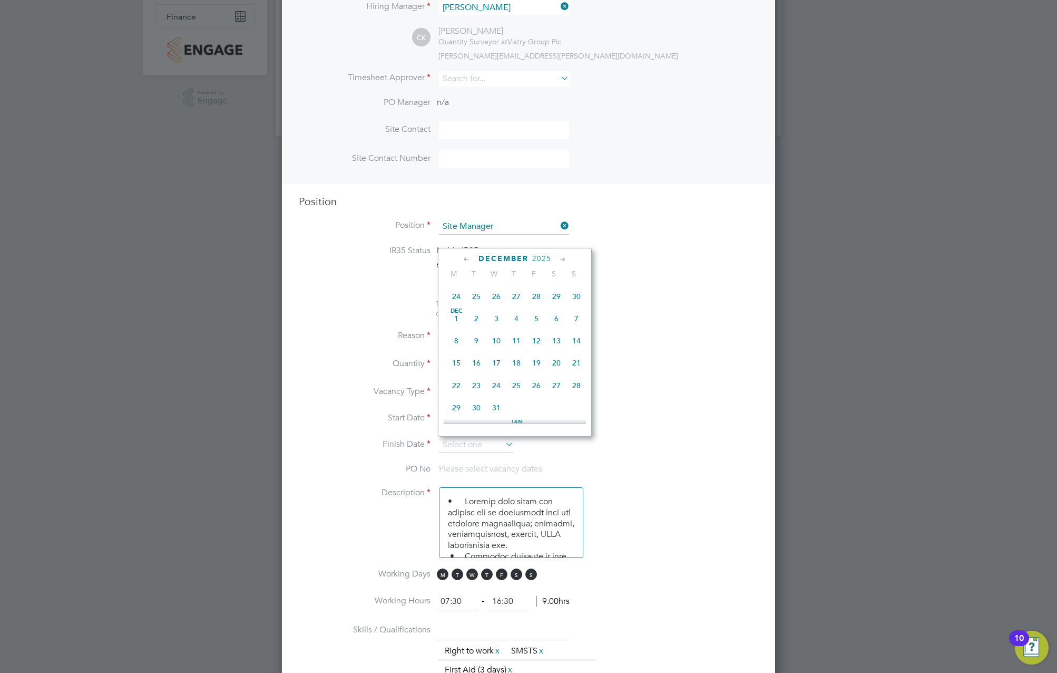
scroll to position [727, 0]
click at [492, 360] on span "31" at bounding box center [497, 349] width 20 height 20
type input "31 Dec 2025"
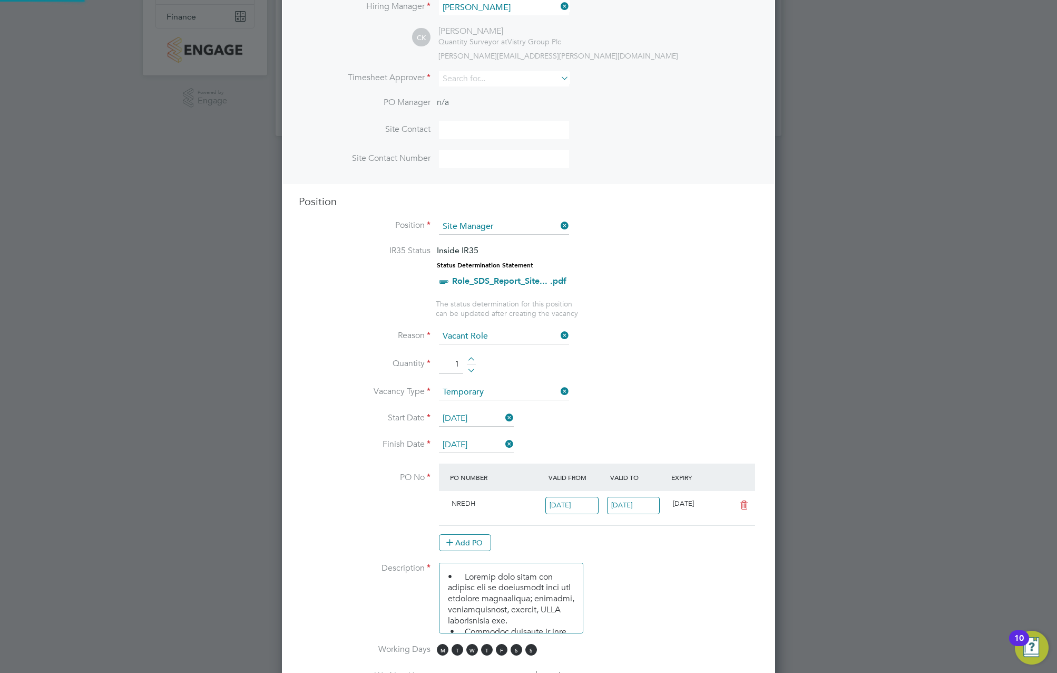
scroll to position [18, 99]
click at [688, 367] on li "Quantity 1" at bounding box center [529, 370] width 460 height 30
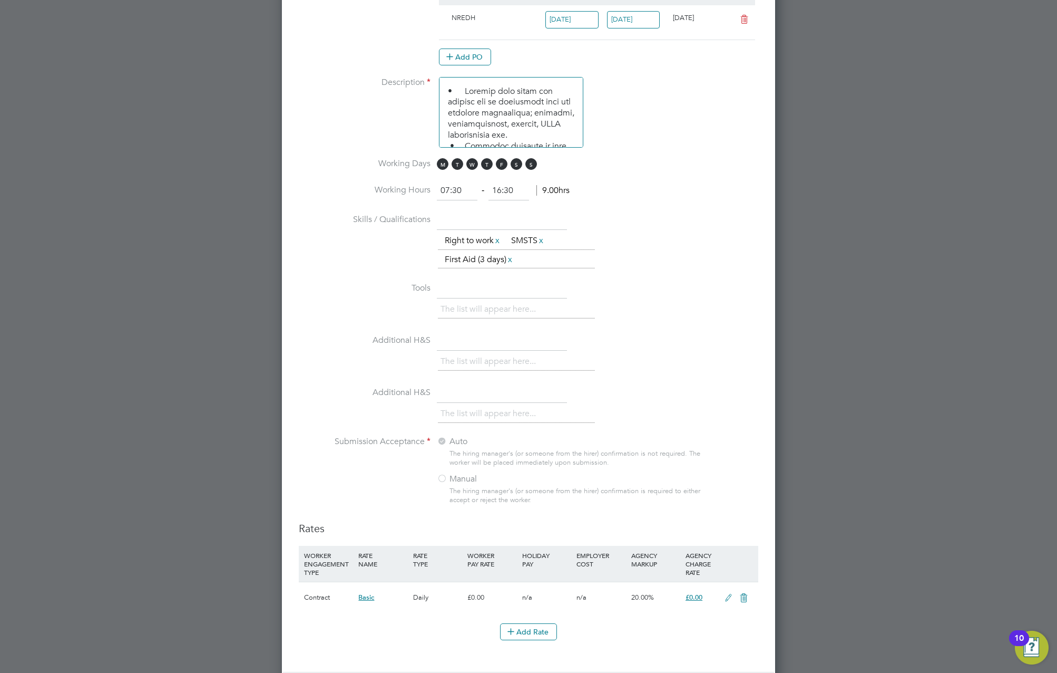
scroll to position [613, 0]
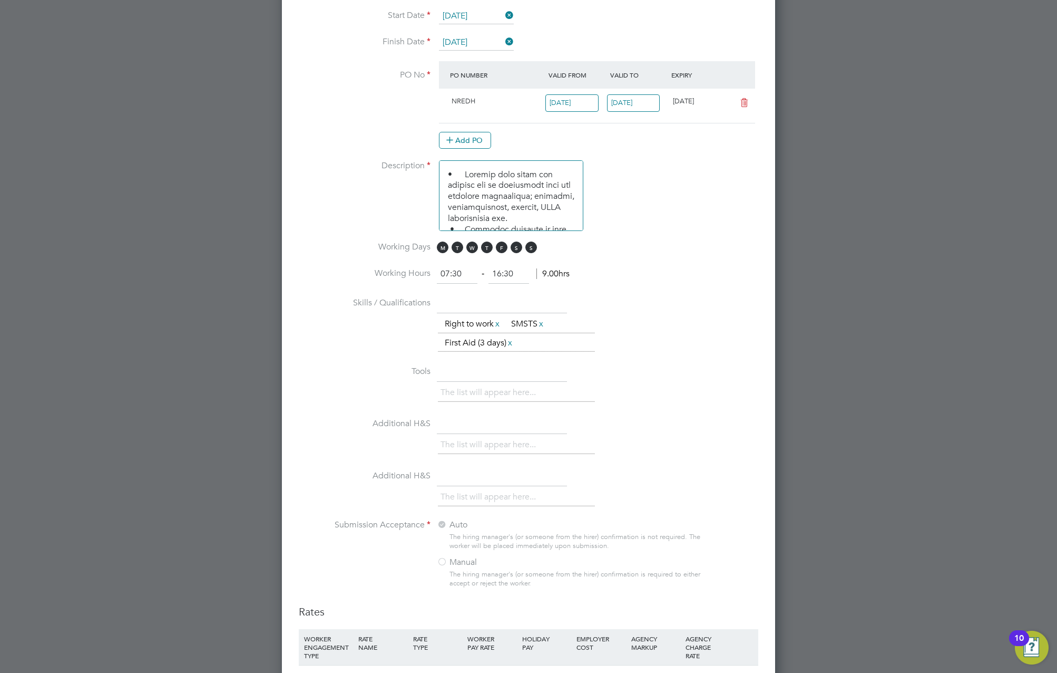
click at [632, 363] on li "Tools The list will appear here..." at bounding box center [529, 389] width 460 height 52
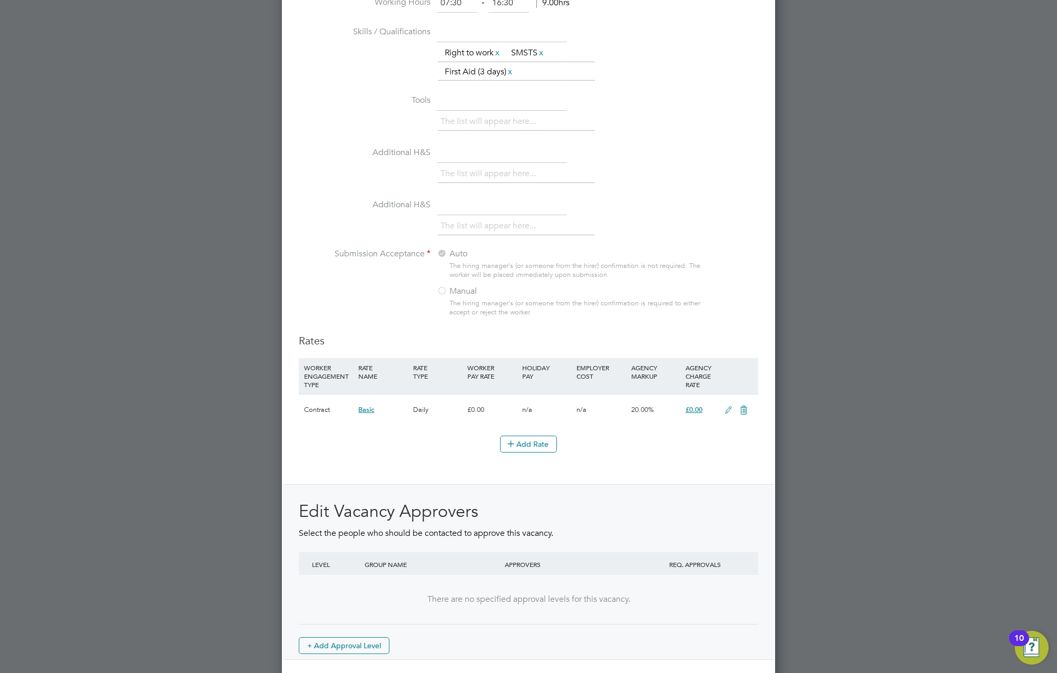
scroll to position [929, 0]
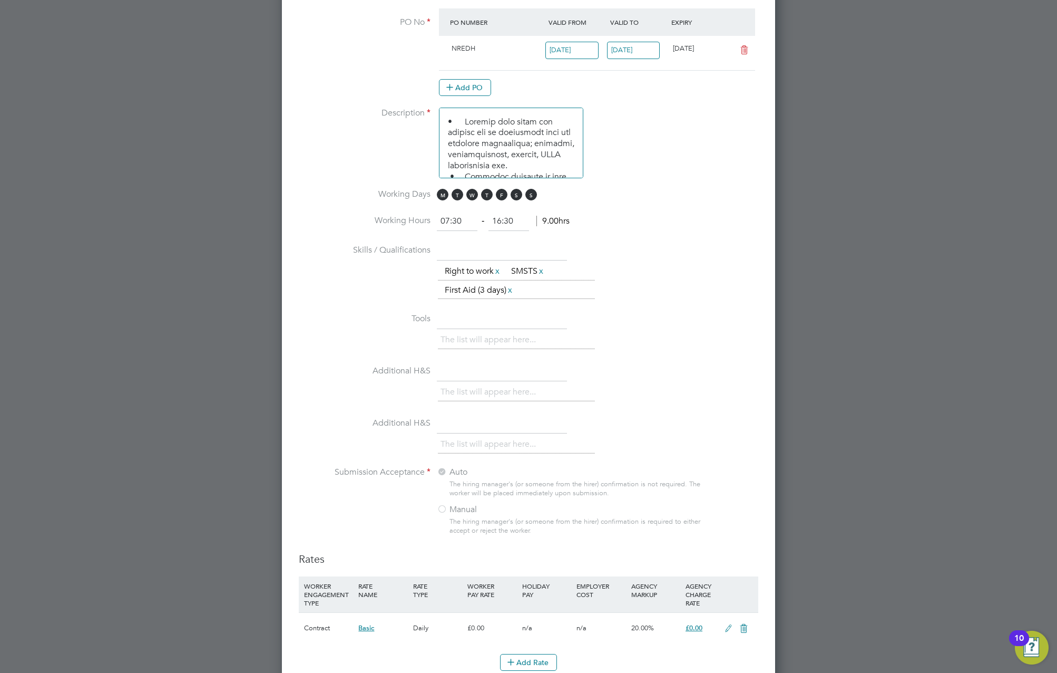
click at [687, 325] on li "Tools The list will appear here..." at bounding box center [529, 336] width 460 height 52
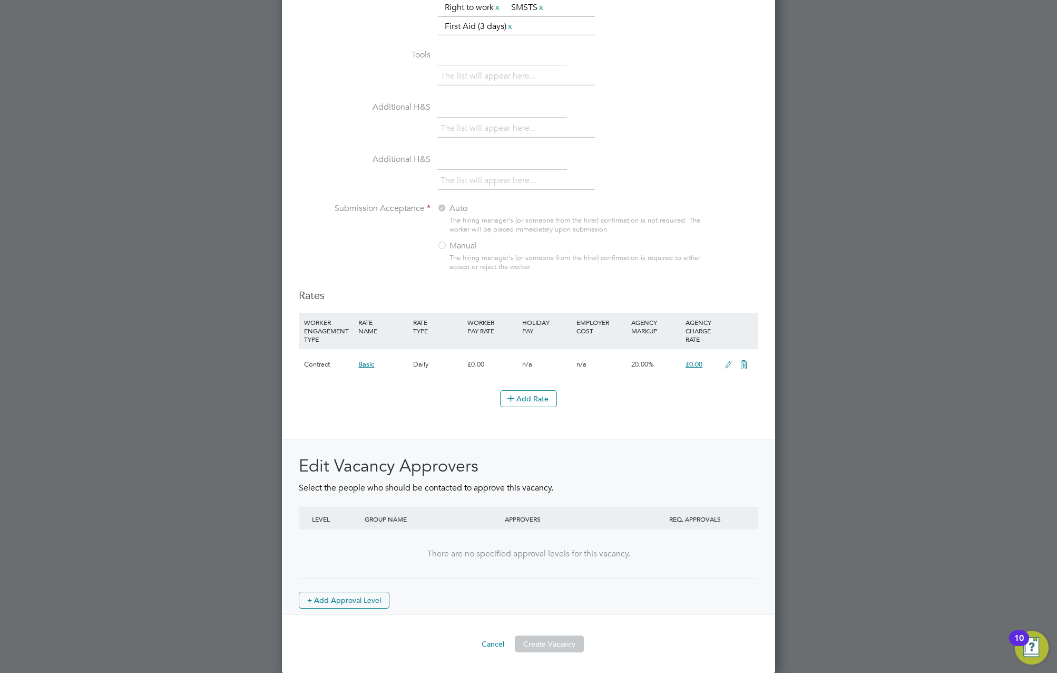
click at [577, 419] on div "Rates WORKER ENGAGEMENT TYPE RATE NAME RATE TYPE WORKER PAY RATE HOLIDAY PAY EM…" at bounding box center [529, 451] width 460 height 326
click at [547, 635] on button "Create Vacancy" at bounding box center [549, 643] width 69 height 17
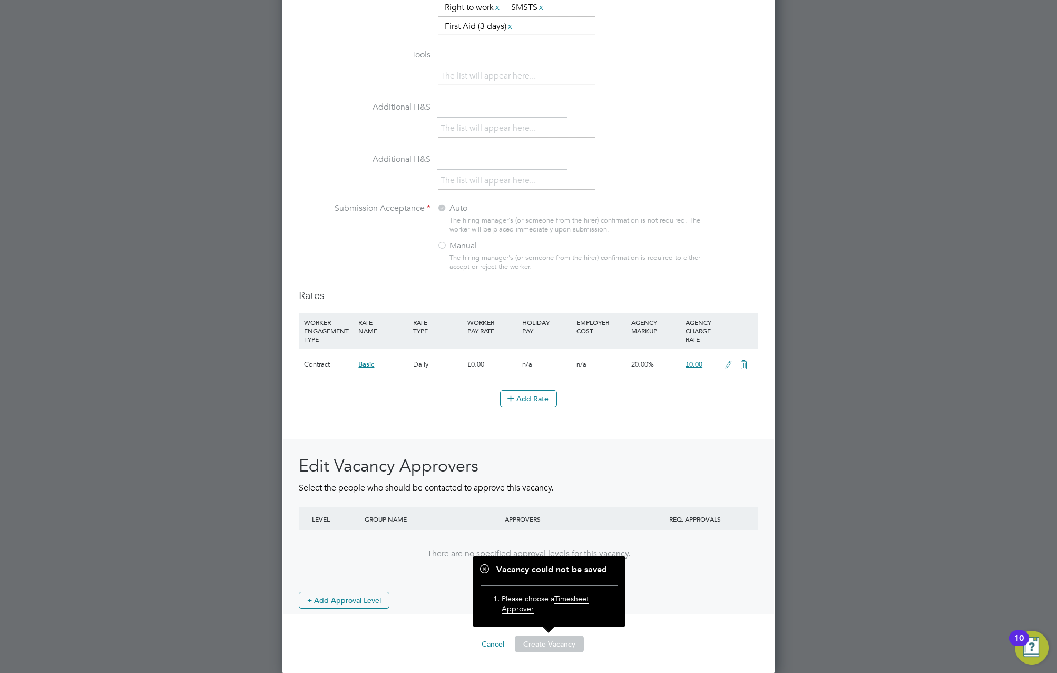
click at [406, 527] on div "GROUP NAME" at bounding box center [432, 519] width 140 height 24
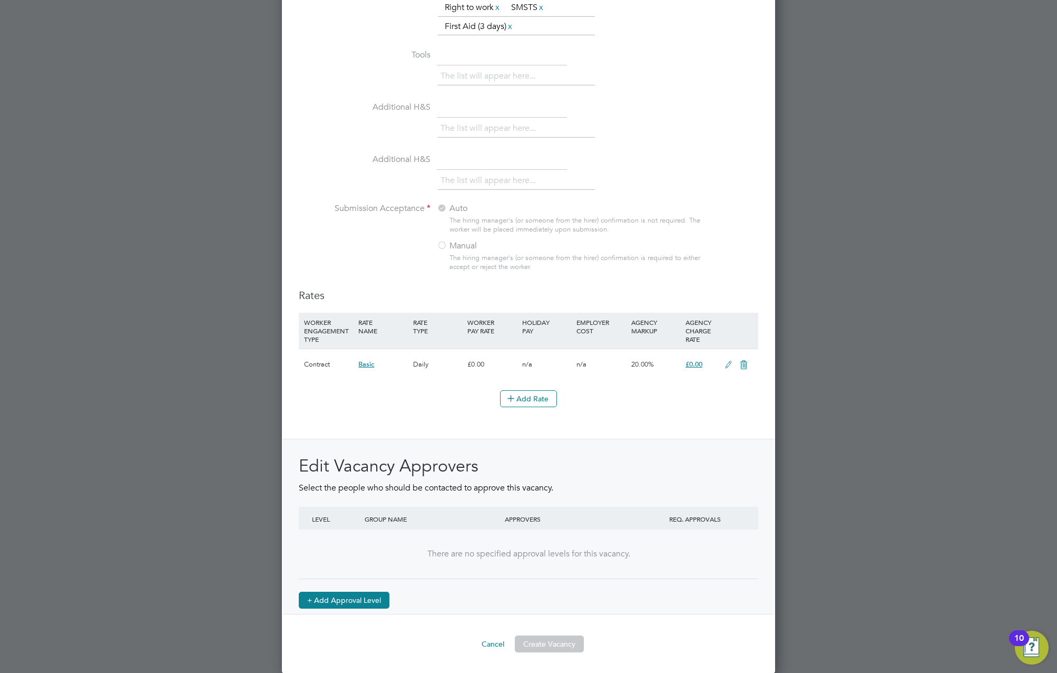
click at [353, 601] on button "+ Add Approval Level" at bounding box center [344, 599] width 91 height 17
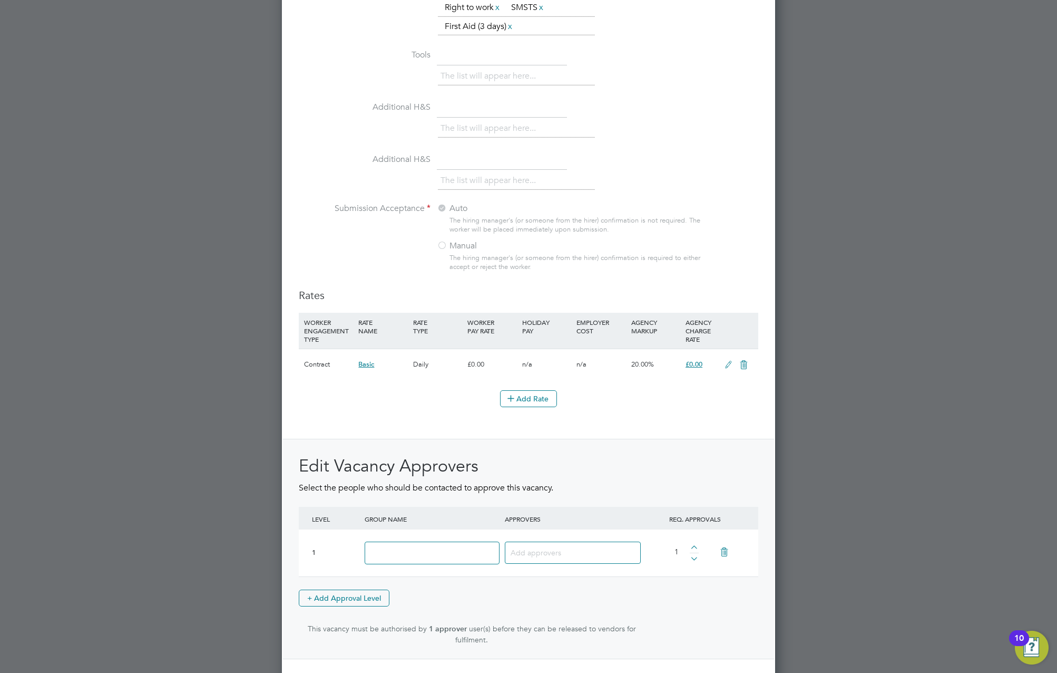
click at [488, 549] on input at bounding box center [432, 552] width 135 height 23
click at [540, 549] on input at bounding box center [569, 552] width 116 height 14
click at [725, 545] on icon at bounding box center [724, 552] width 18 height 24
click at [651, 422] on div "Rates WORKER ENGAGEMENT TYPE RATE NAME RATE TYPE WORKER PAY RATE HOLIDAY PAY EM…" at bounding box center [529, 451] width 460 height 326
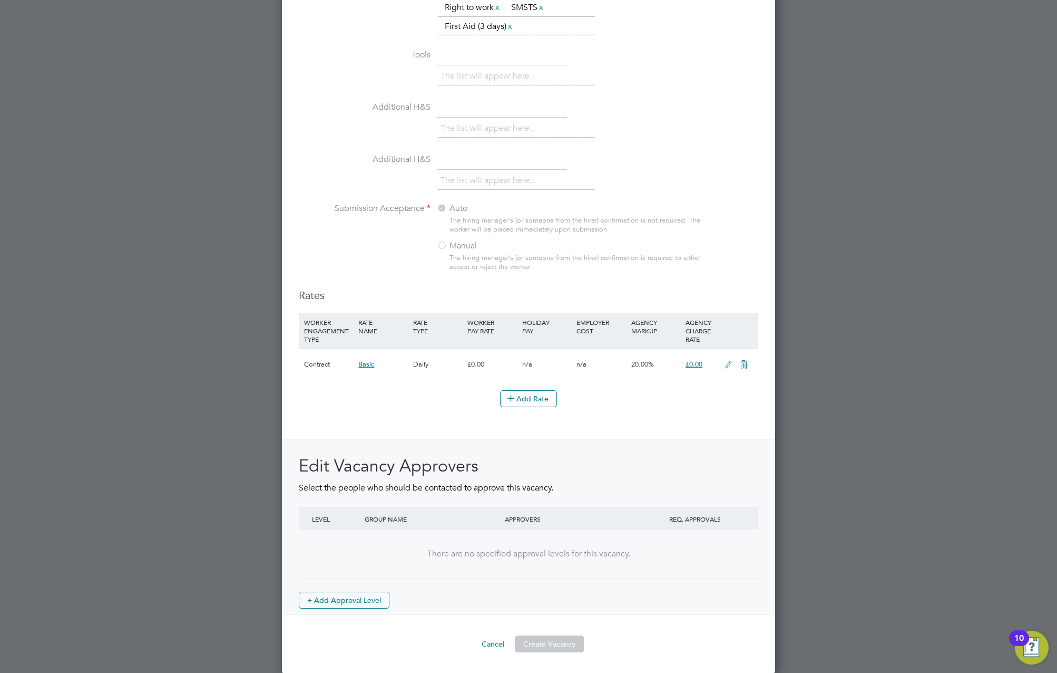
click at [546, 638] on button "Create Vacancy" at bounding box center [549, 643] width 69 height 17
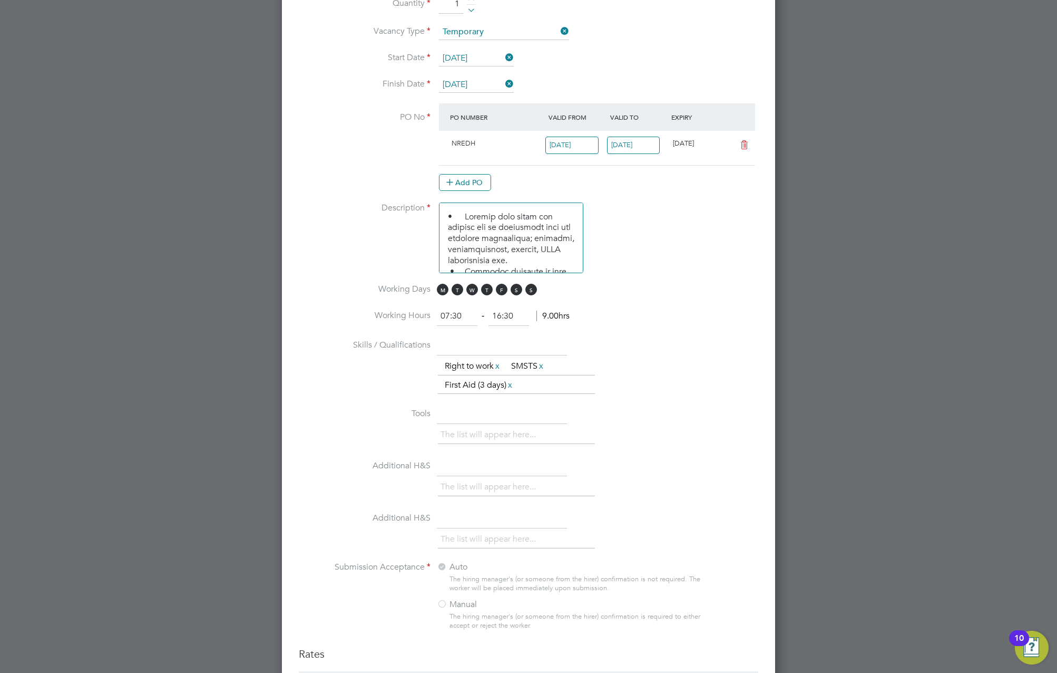
scroll to position [929, 0]
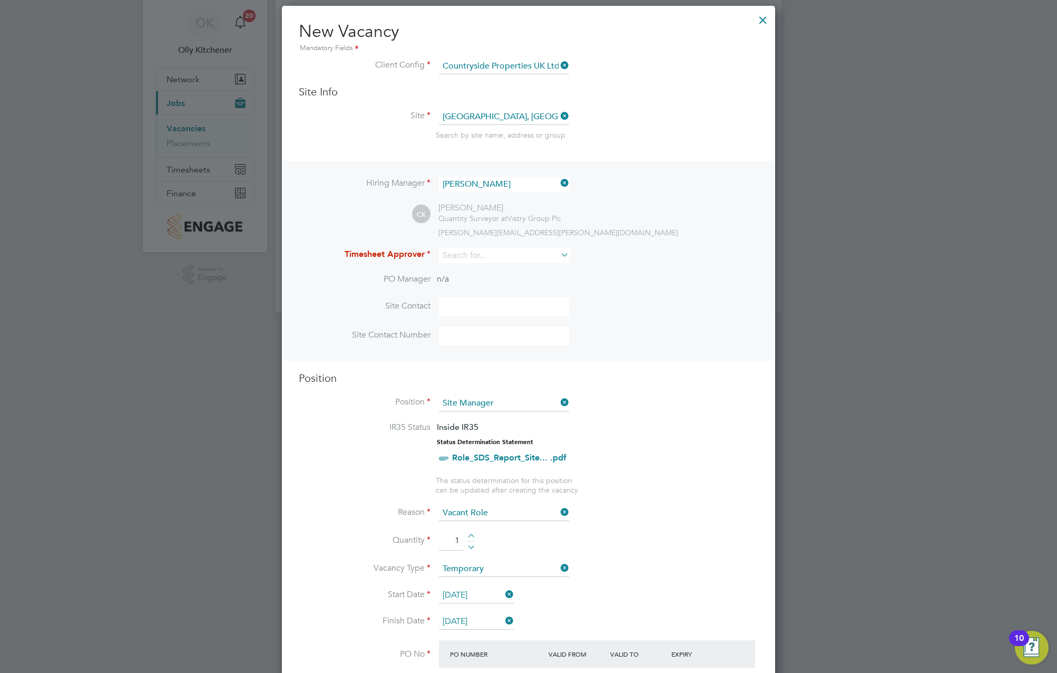
scroll to position [33, 0]
click at [539, 257] on input at bounding box center [504, 256] width 130 height 15
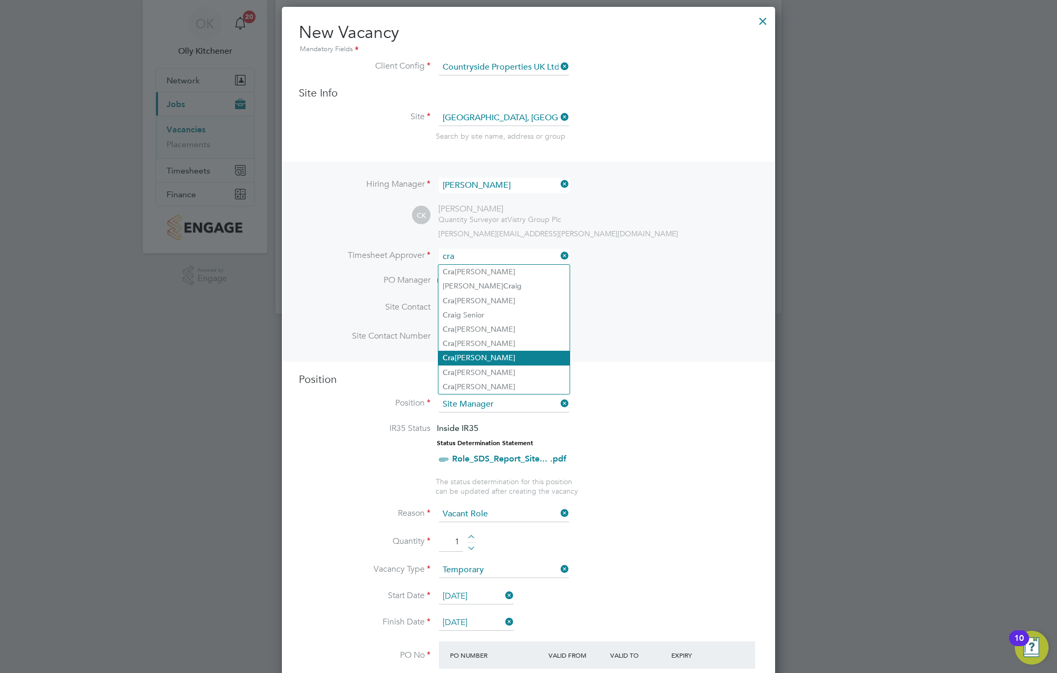
click at [500, 354] on li "Cra ig Kennedy" at bounding box center [504, 358] width 131 height 14
type input "Craig Kennedy"
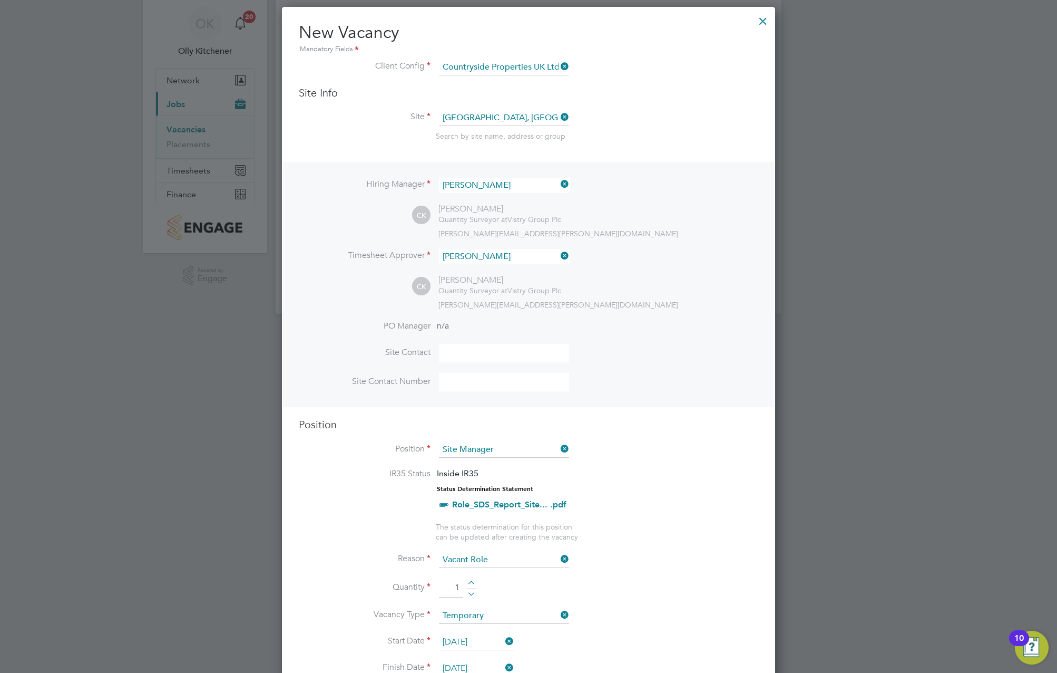
scroll to position [1609, 494]
click at [669, 354] on li "Site Contact" at bounding box center [529, 358] width 460 height 29
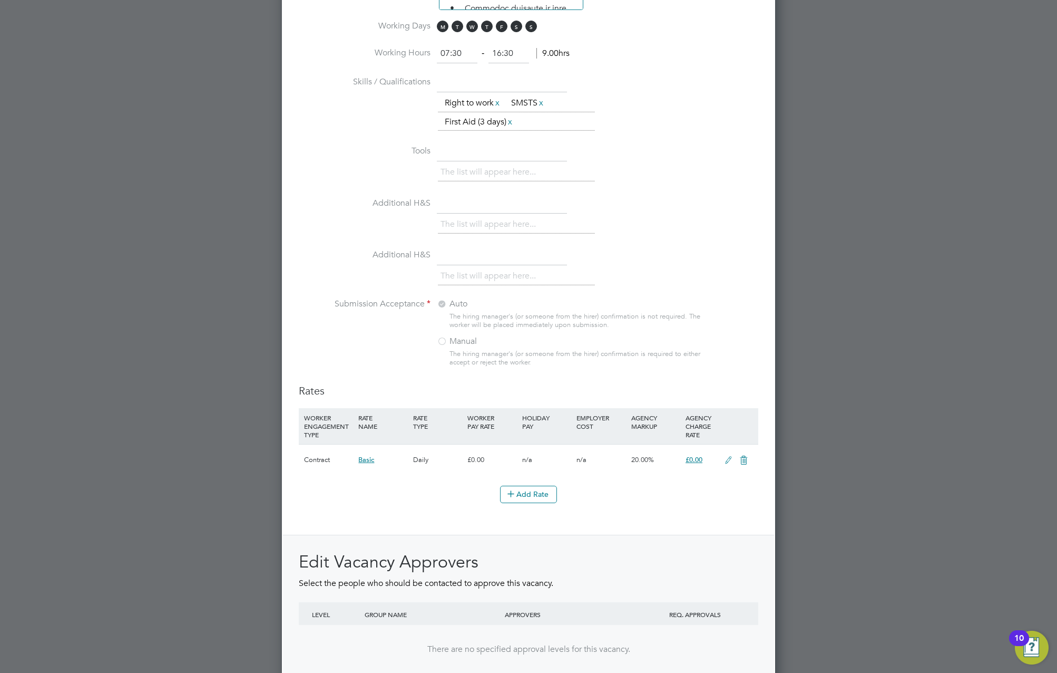
scroll to position [975, 0]
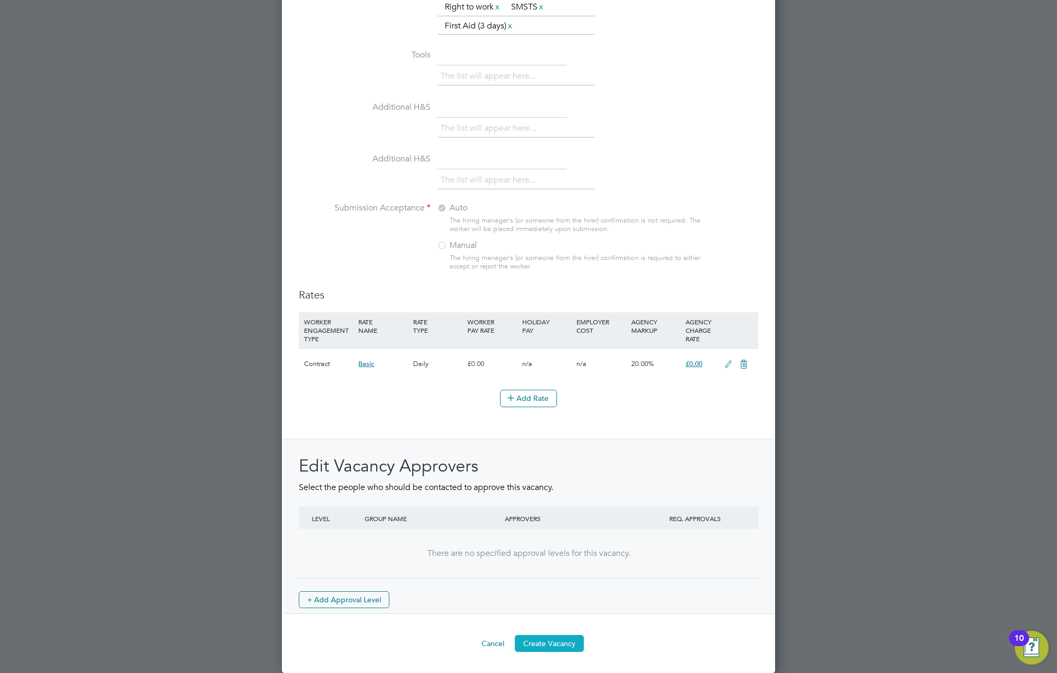
click at [548, 645] on button "Create Vacancy" at bounding box center [549, 643] width 69 height 17
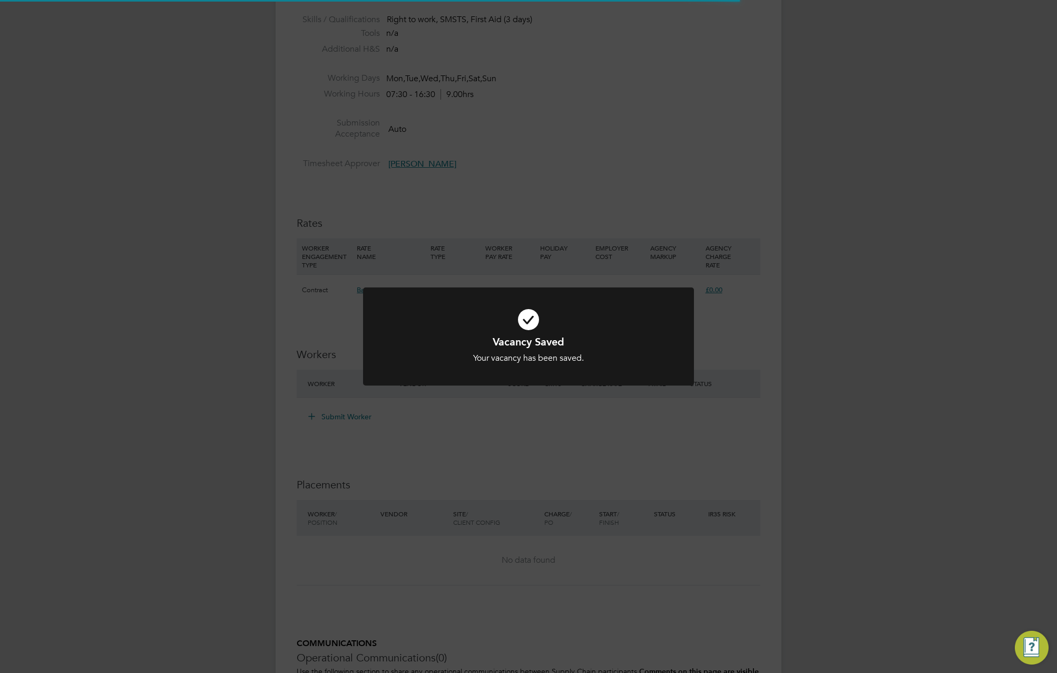
scroll to position [17, 227]
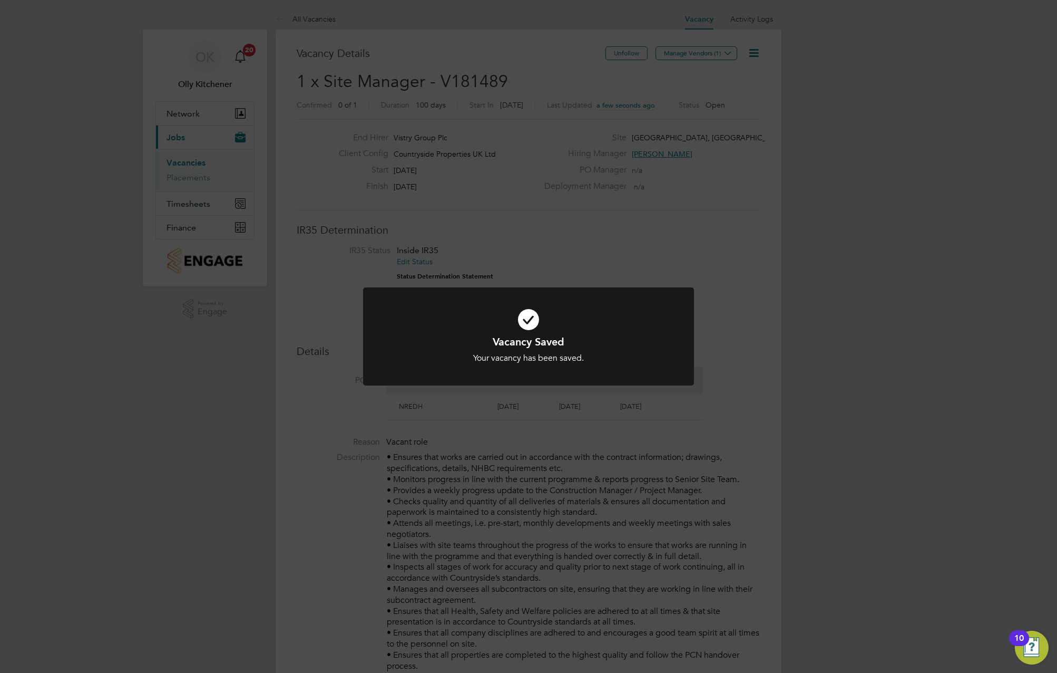
click at [759, 53] on div "Vacancy Saved Your vacancy has been saved. Cancel Okay" at bounding box center [528, 336] width 1057 height 673
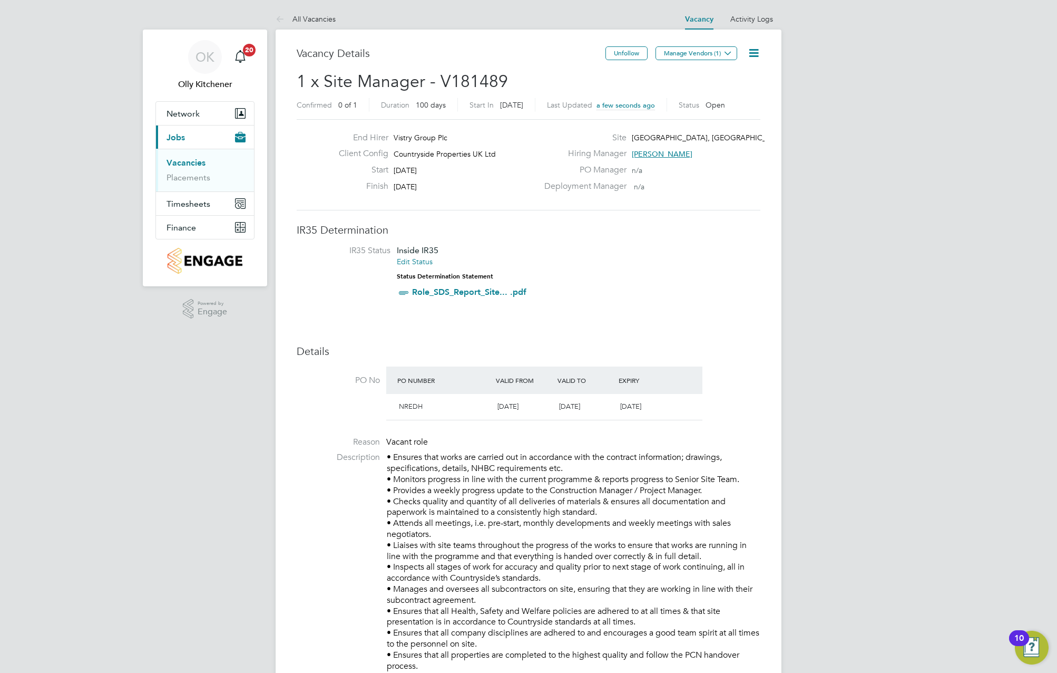
click at [750, 51] on icon at bounding box center [753, 52] width 13 height 13
click at [679, 70] on div "Unfollow Manage Vendors (1)" at bounding box center [683, 58] width 155 height 24
click at [683, 47] on button "Manage Vendors (1)" at bounding box center [697, 53] width 82 height 14
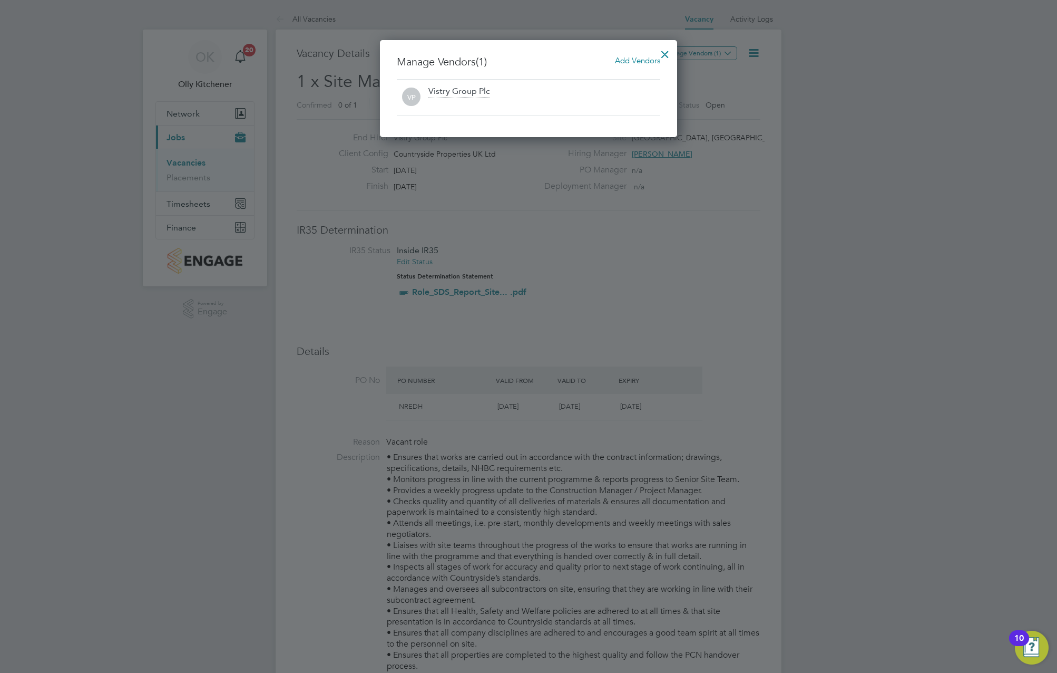
click at [637, 60] on span "Add Vendors" at bounding box center [637, 60] width 45 height 10
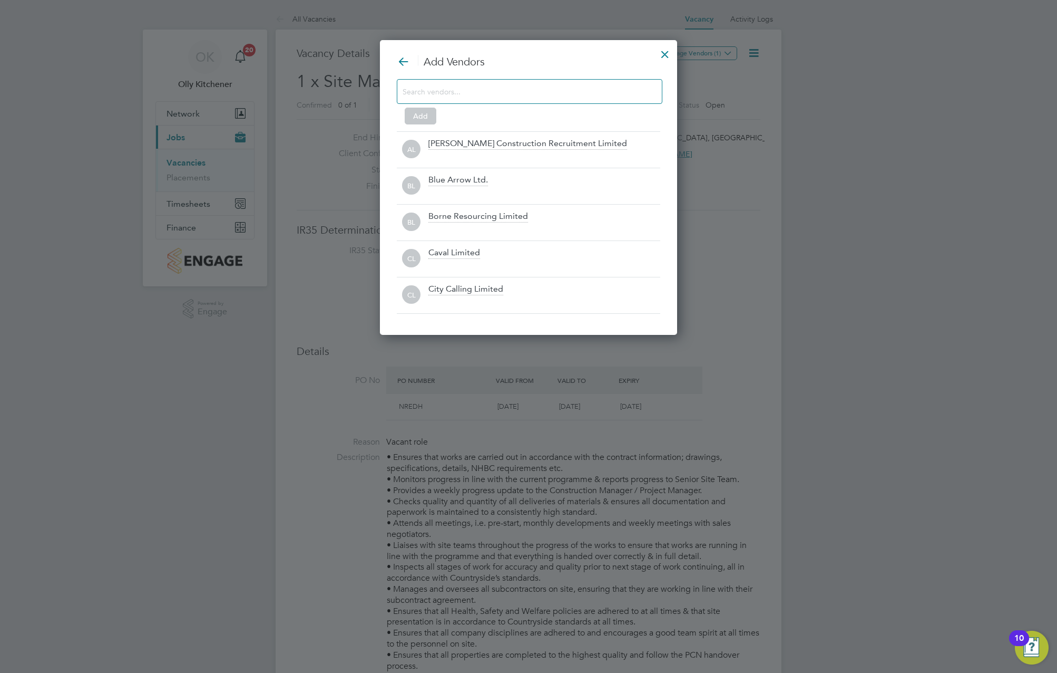
click at [473, 91] on input at bounding box center [521, 91] width 237 height 14
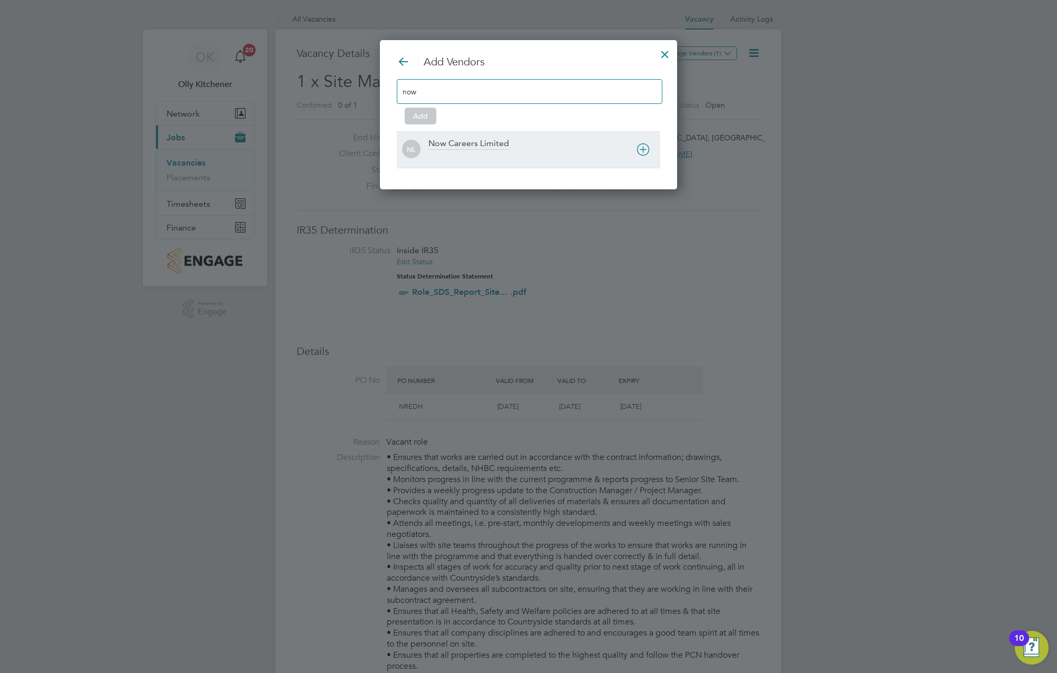
type input "now"
click at [637, 147] on icon at bounding box center [643, 149] width 13 height 13
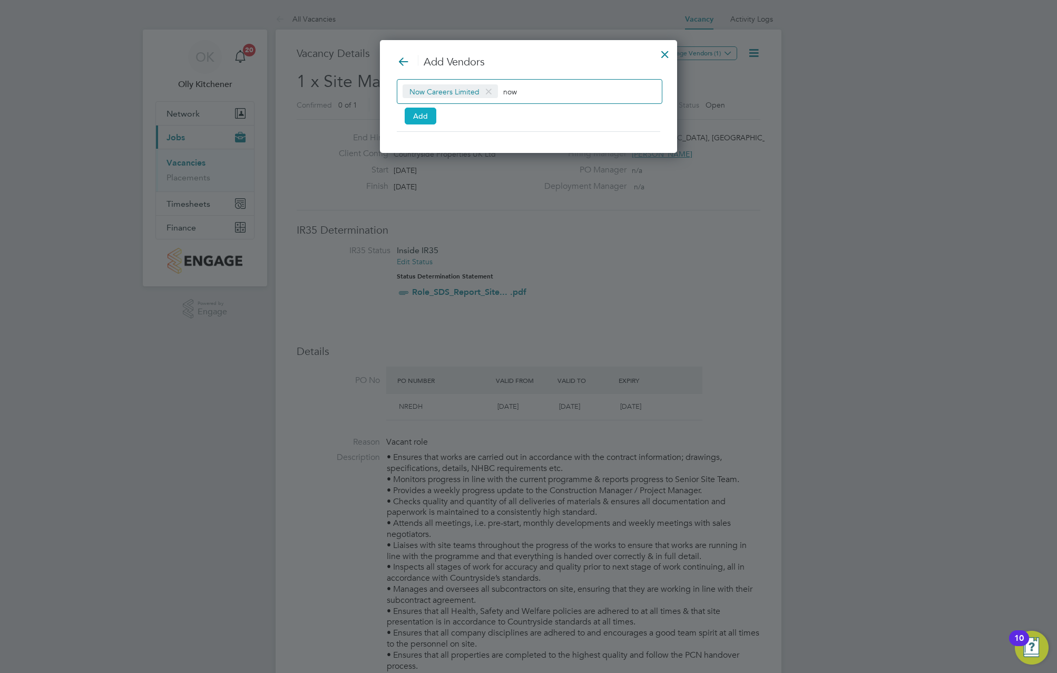
click at [421, 109] on button "Add" at bounding box center [421, 116] width 32 height 17
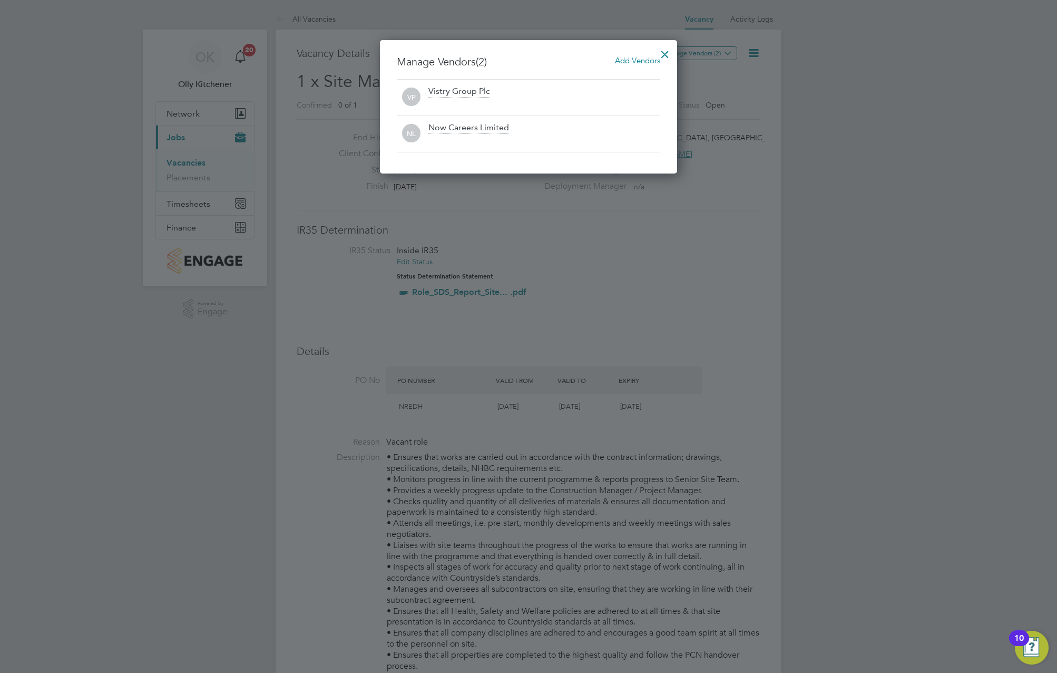
click at [667, 54] on div at bounding box center [665, 51] width 19 height 19
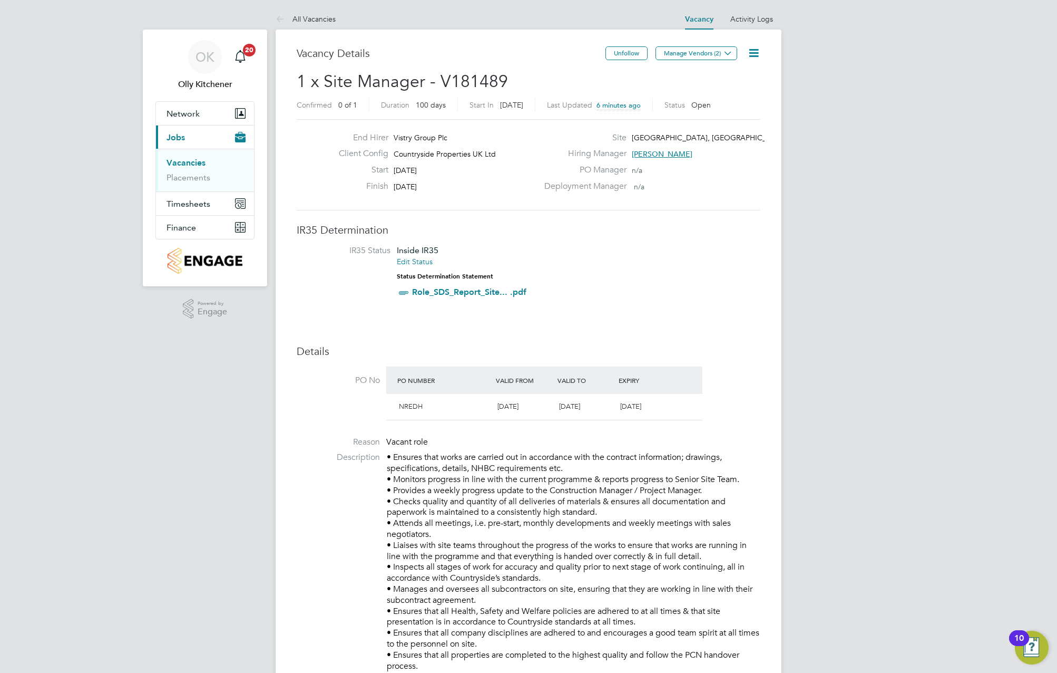
drag, startPoint x: 929, startPoint y: 149, endPoint x: 899, endPoint y: 89, distance: 66.7
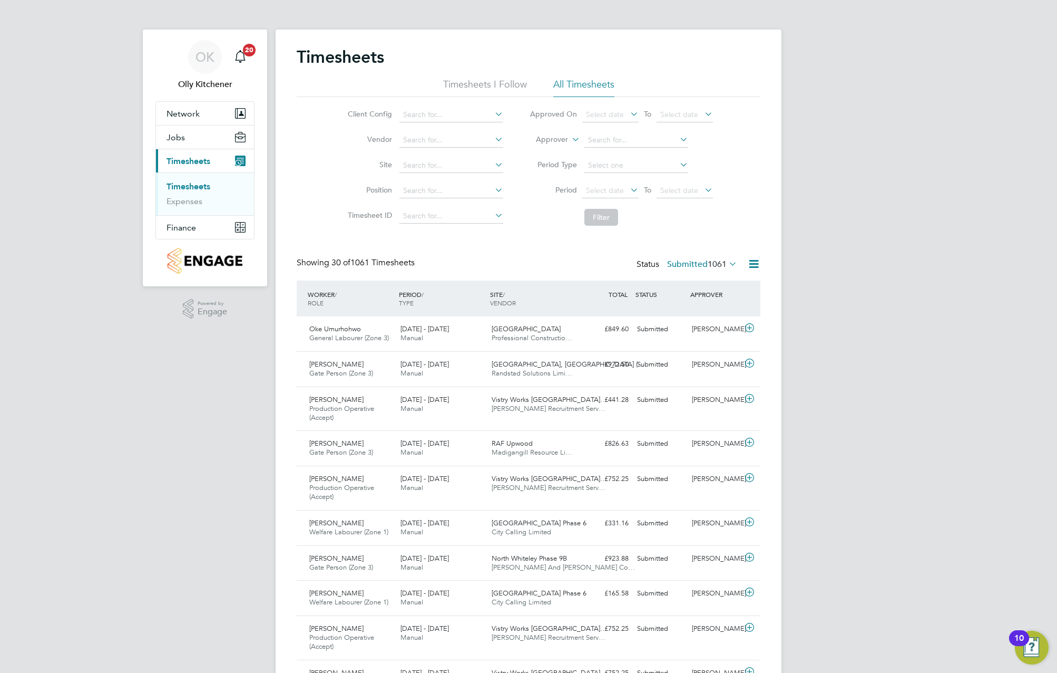
drag, startPoint x: 905, startPoint y: 207, endPoint x: 854, endPoint y: 94, distance: 124.1
